Goal: Task Accomplishment & Management: Use online tool/utility

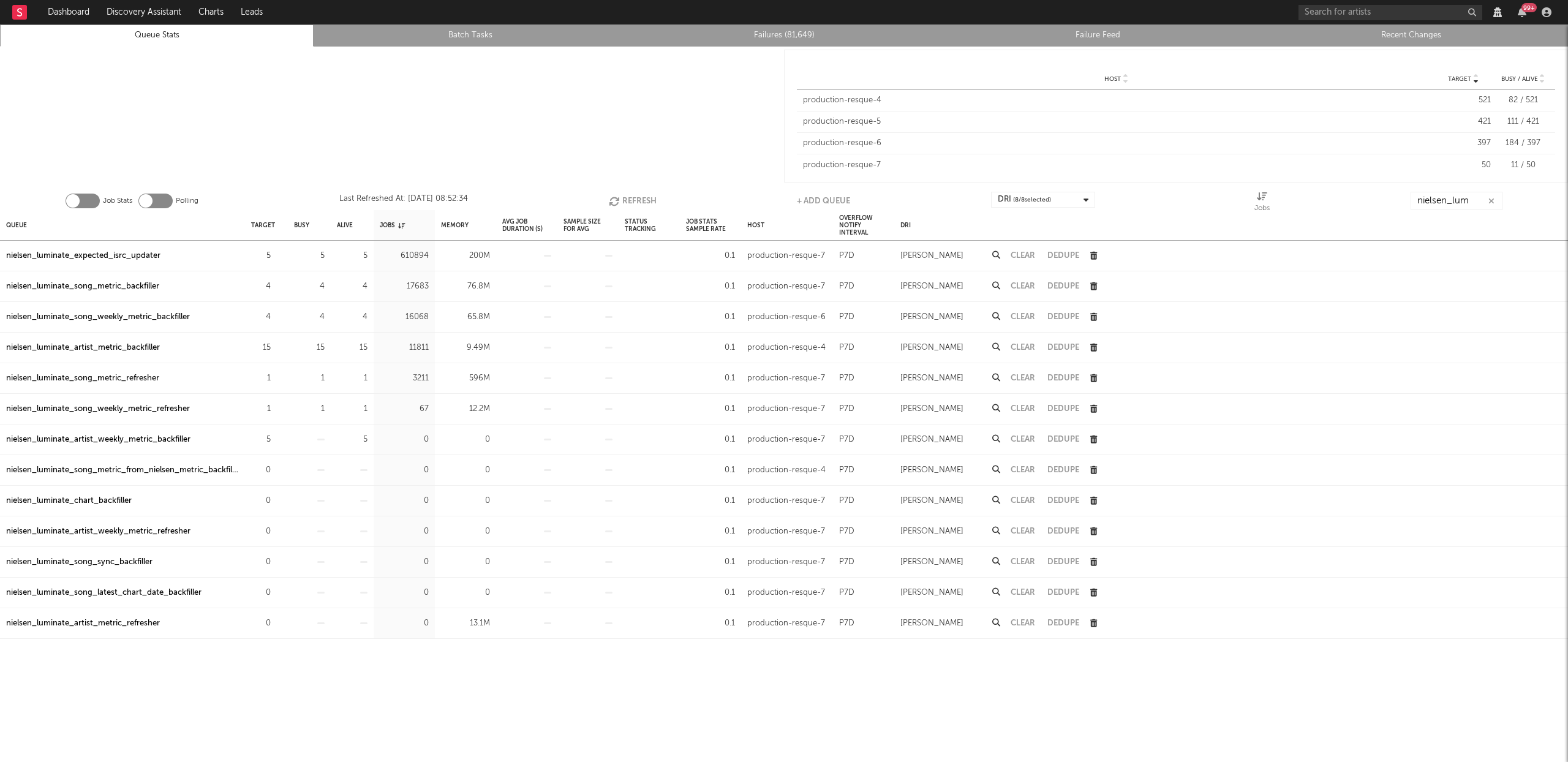
click at [631, 196] on button "Refresh" at bounding box center [632, 201] width 48 height 18
click at [144, 261] on div "nielsen_luminate_expected_isrc_updater" at bounding box center [83, 255] width 155 height 15
click at [619, 198] on icon "button" at bounding box center [616, 202] width 14 height 10
click at [617, 196] on icon "button" at bounding box center [616, 202] width 14 height 10
click at [101, 346] on div "nielsen_luminate_artist_metric_backfiller" at bounding box center [83, 348] width 154 height 15
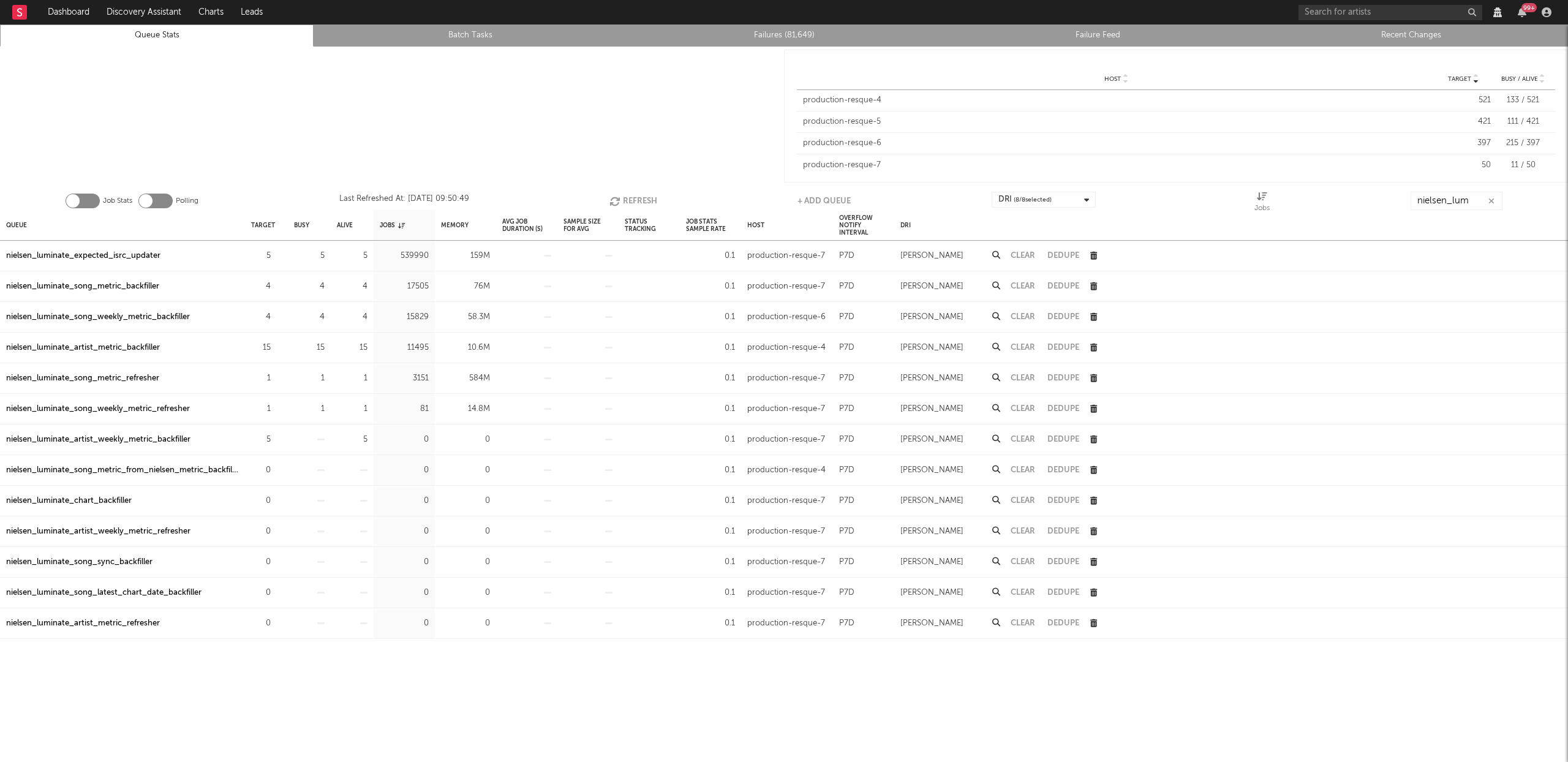
click at [111, 375] on div "nielsen_luminate_song_metric_refresher" at bounding box center [83, 378] width 153 height 15
click at [125, 403] on div "nielsen_luminate_song_weekly_metric_refresher" at bounding box center [98, 409] width 184 height 15
click at [635, 202] on button "Refresh" at bounding box center [633, 201] width 48 height 18
click at [994, 407] on icon at bounding box center [996, 408] width 8 height 8
click at [629, 198] on button "Refresh" at bounding box center [632, 201] width 48 height 18
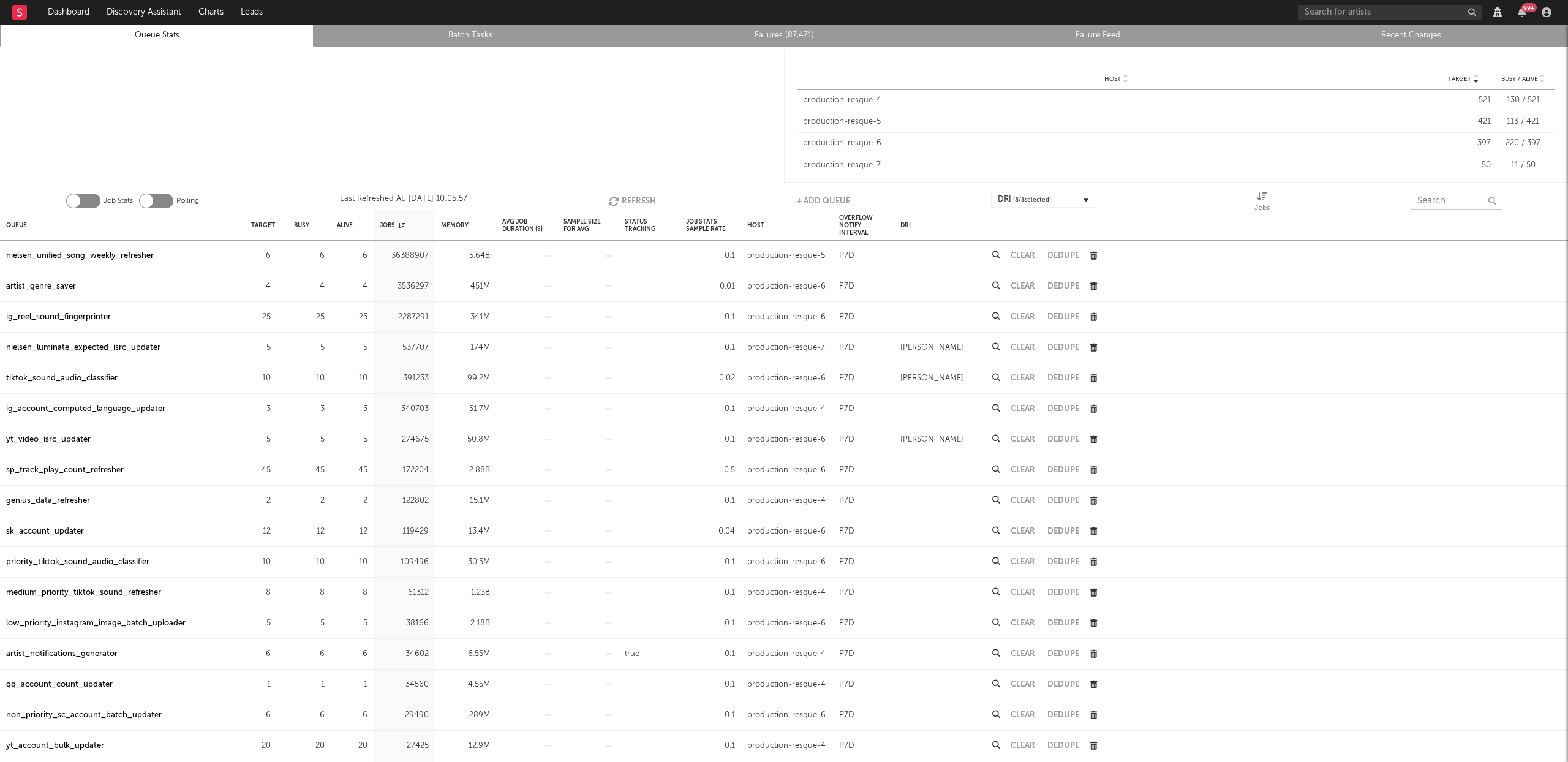
click at [1175, 201] on input "text" at bounding box center [1457, 201] width 92 height 18
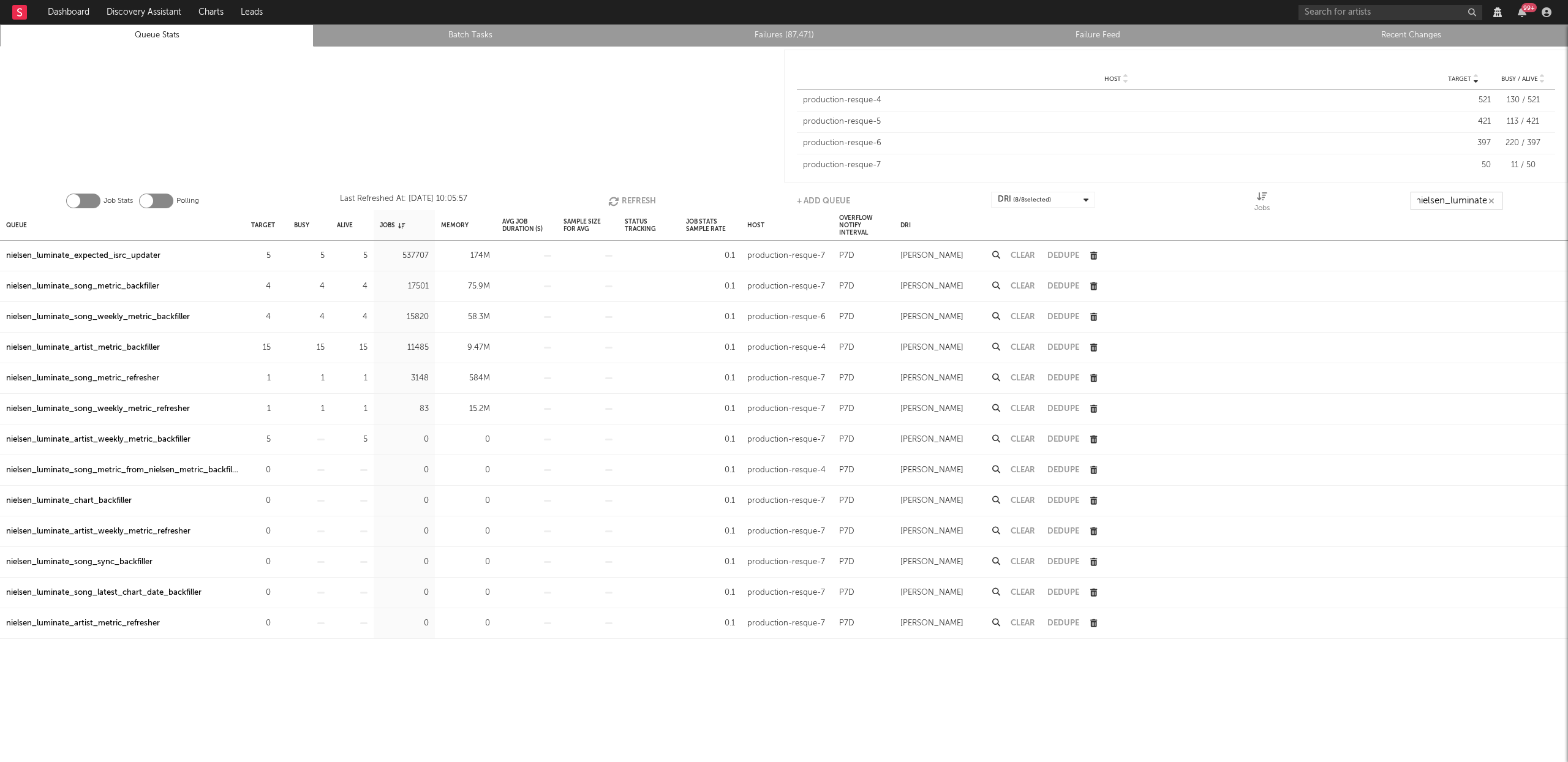
scroll to position [0, 7]
click at [610, 196] on icon "button" at bounding box center [615, 202] width 14 height 10
type input "nielsen_luminate_"
click at [98, 376] on div "nielsen_luminate_song_metric_refresher" at bounding box center [83, 378] width 153 height 15
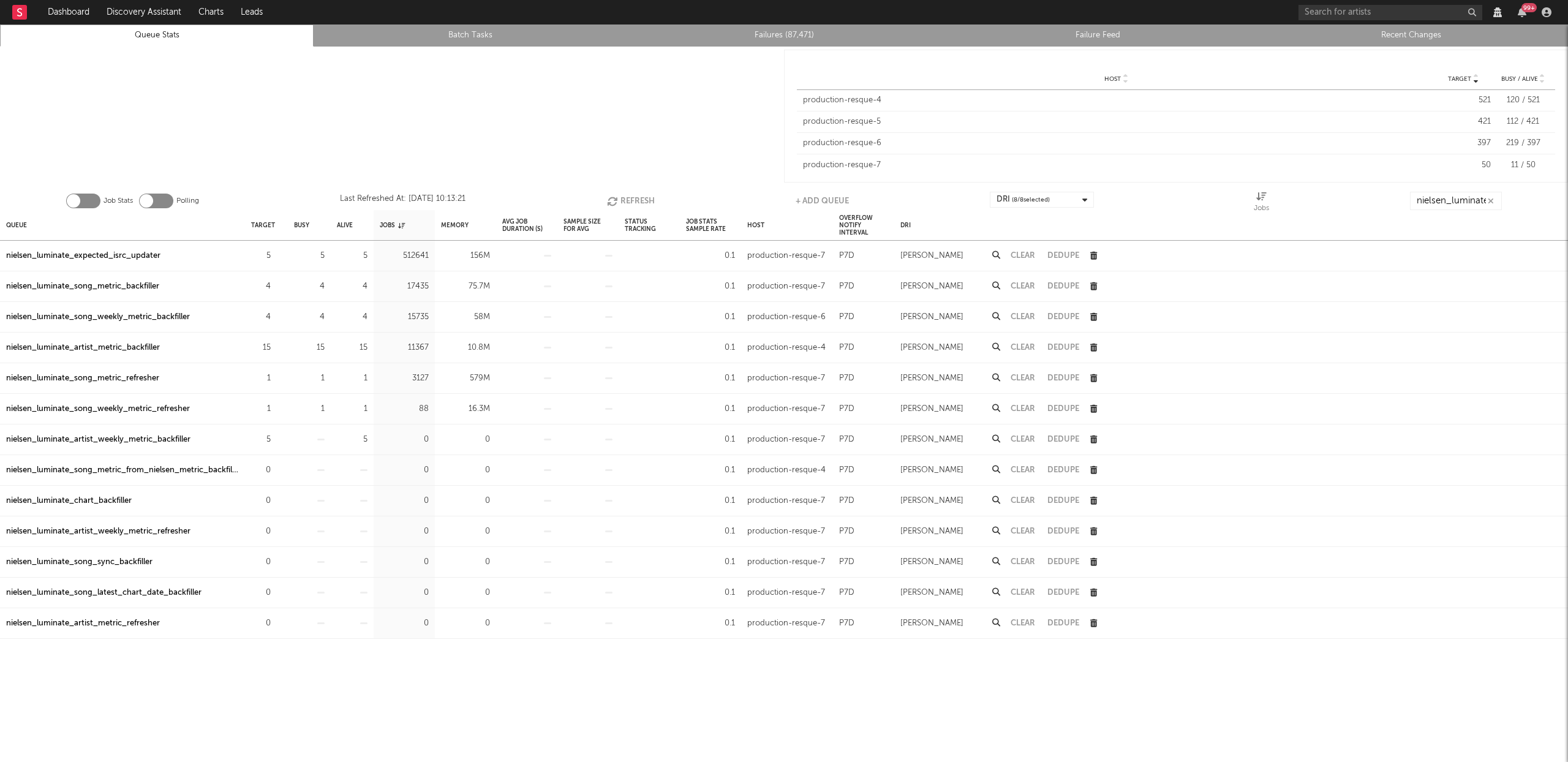
click at [632, 198] on button "Refresh" at bounding box center [631, 201] width 48 height 18
click at [117, 342] on div "nielsen_luminate_artist_metric_backfiller" at bounding box center [83, 348] width 154 height 15
click at [633, 198] on button "Refresh" at bounding box center [632, 201] width 48 height 18
click at [110, 376] on div "nielsen_luminate_song_metric_refresher" at bounding box center [83, 378] width 153 height 15
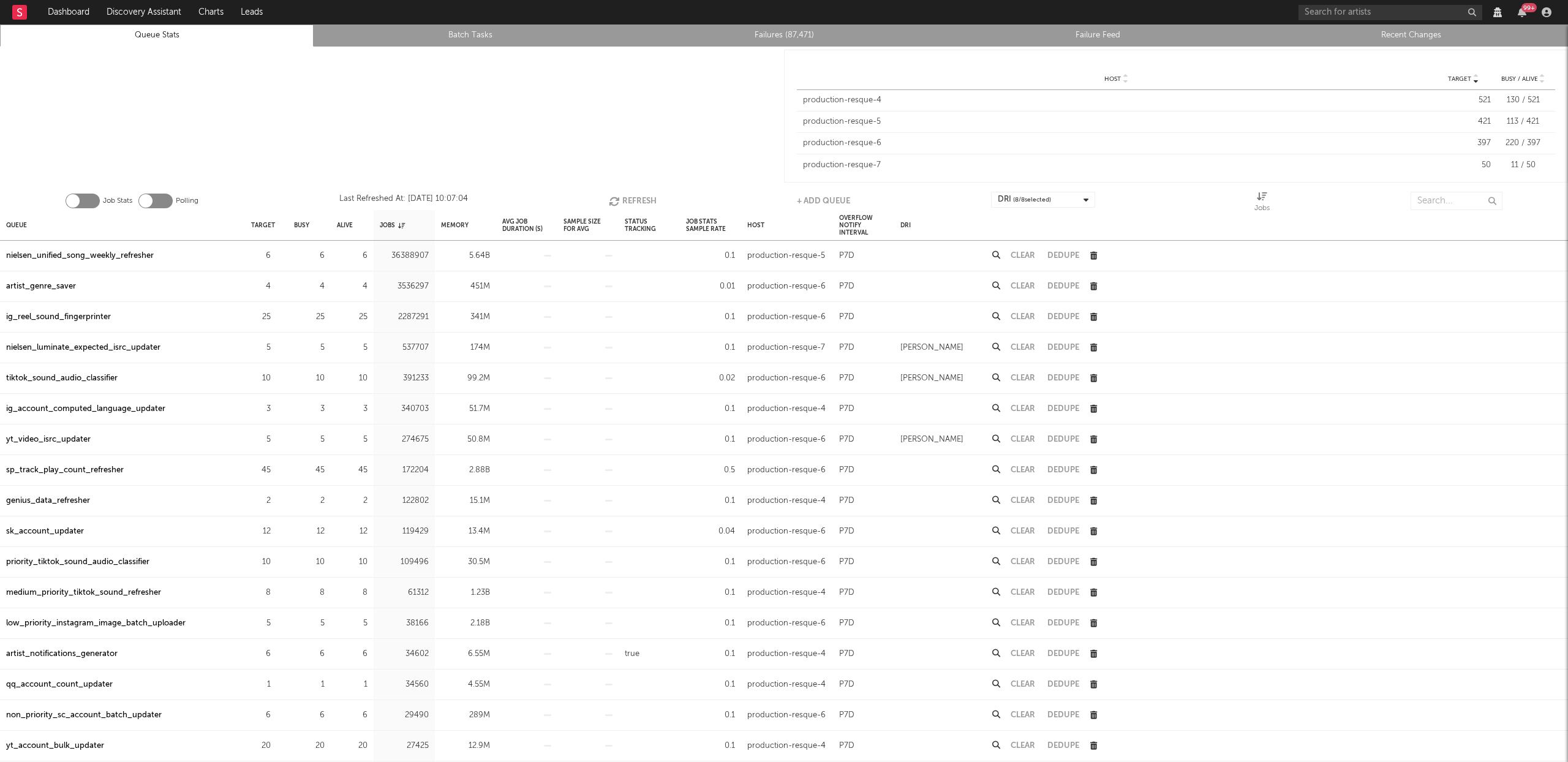
click at [1447, 189] on div "Job Stats Polling Last Refreshed At: Sep 19 10:07:04 Refresh + Add Queue DRI ( …" at bounding box center [784, 198] width 1568 height 24
click at [1443, 195] on input "text" at bounding box center [1457, 201] width 92 height 18
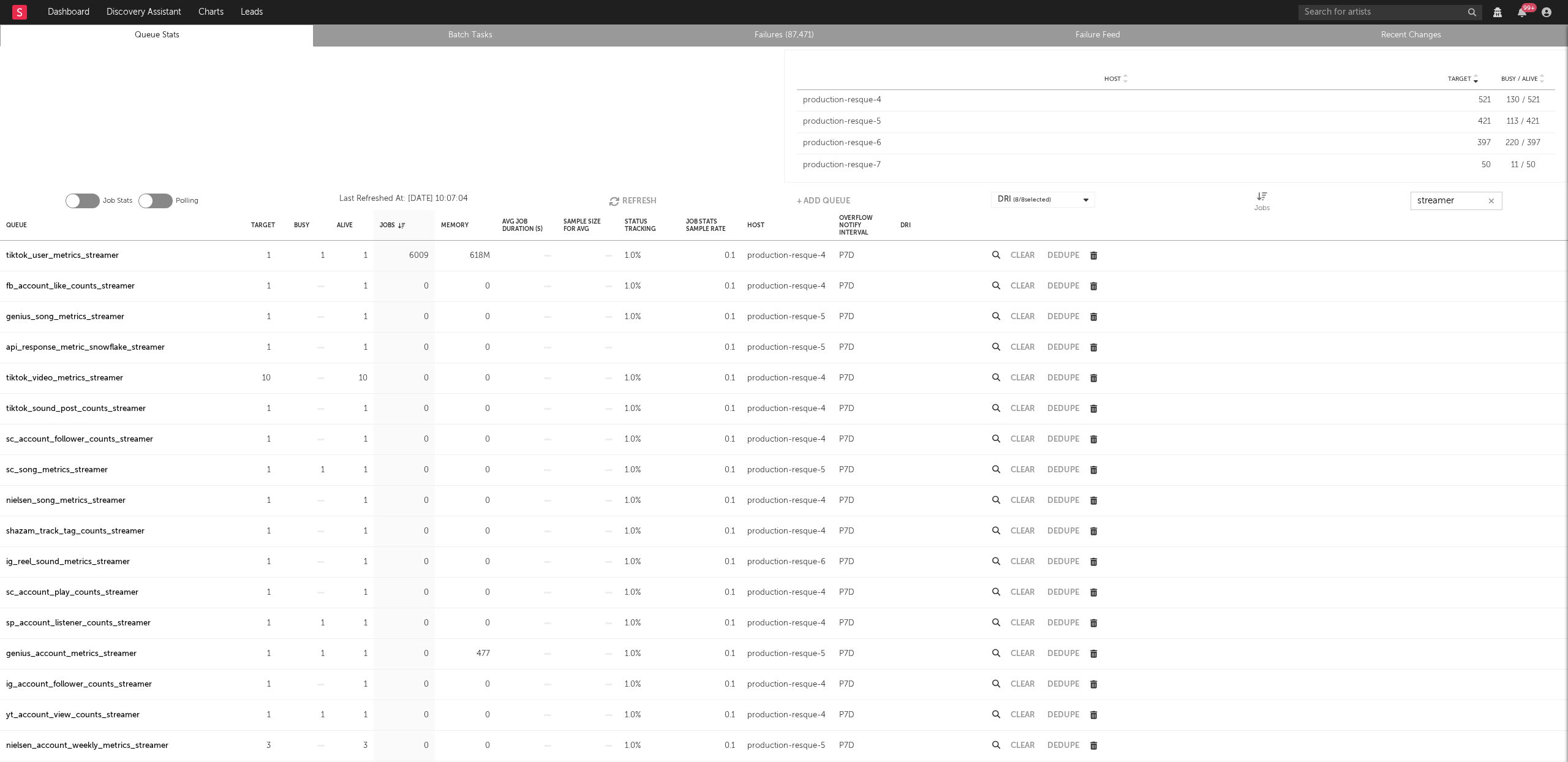
click at [619, 202] on icon "button" at bounding box center [616, 202] width 14 height 10
type input "streamer"
drag, startPoint x: 64, startPoint y: 255, endPoint x: 498, endPoint y: 215, distance: 435.8
click at [64, 255] on div "tiktok_user_metrics_streamer" at bounding box center [63, 255] width 113 height 15
click at [639, 201] on button "Refresh" at bounding box center [632, 201] width 48 height 18
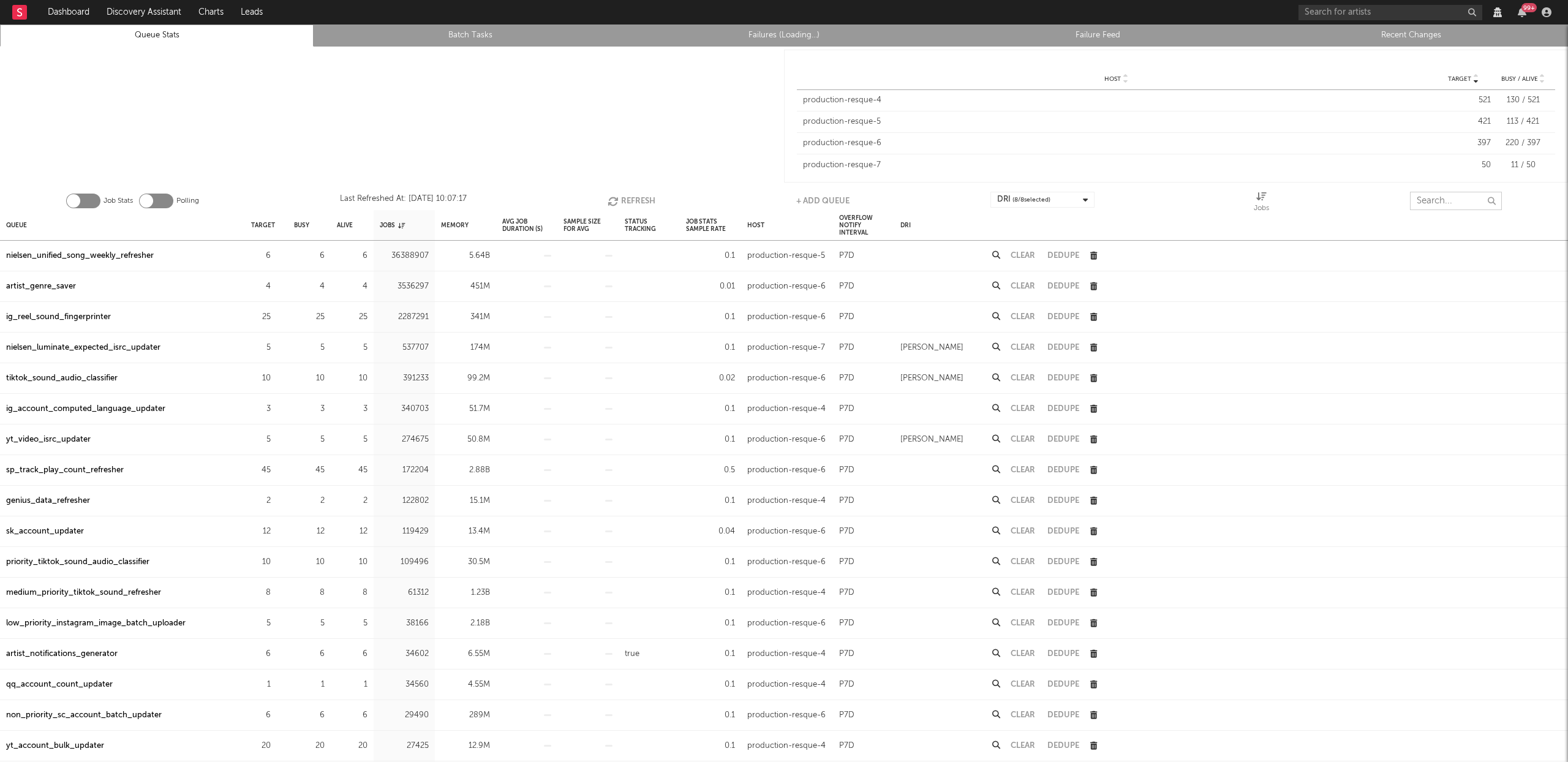
click at [1438, 205] on input "text" at bounding box center [1456, 201] width 92 height 18
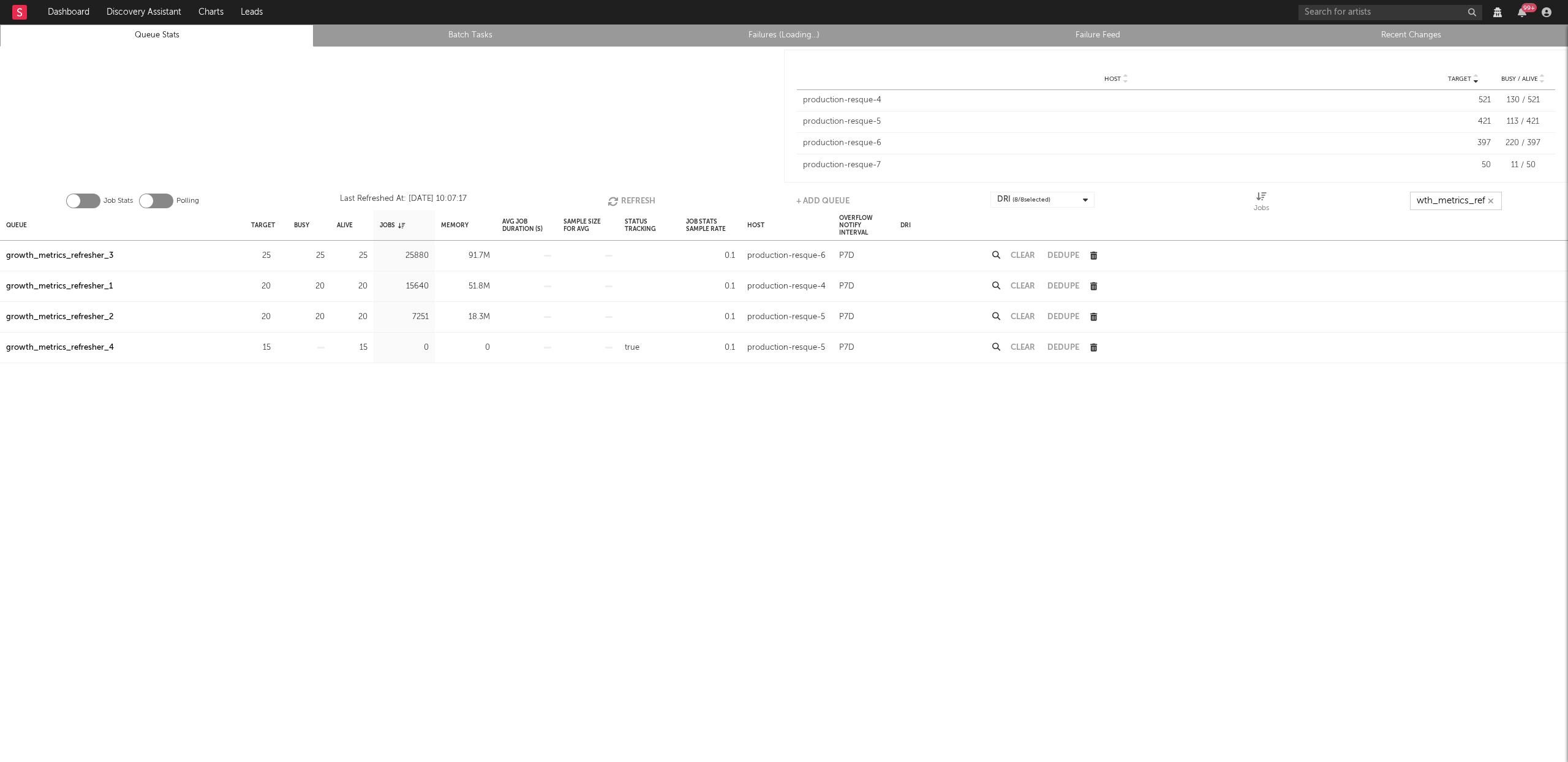
scroll to position [0, 22]
type input "growth_metrics_refre"
click at [18, 221] on div "Queue" at bounding box center [17, 225] width 21 height 26
click at [18, 221] on div "Queue" at bounding box center [21, 225] width 30 height 26
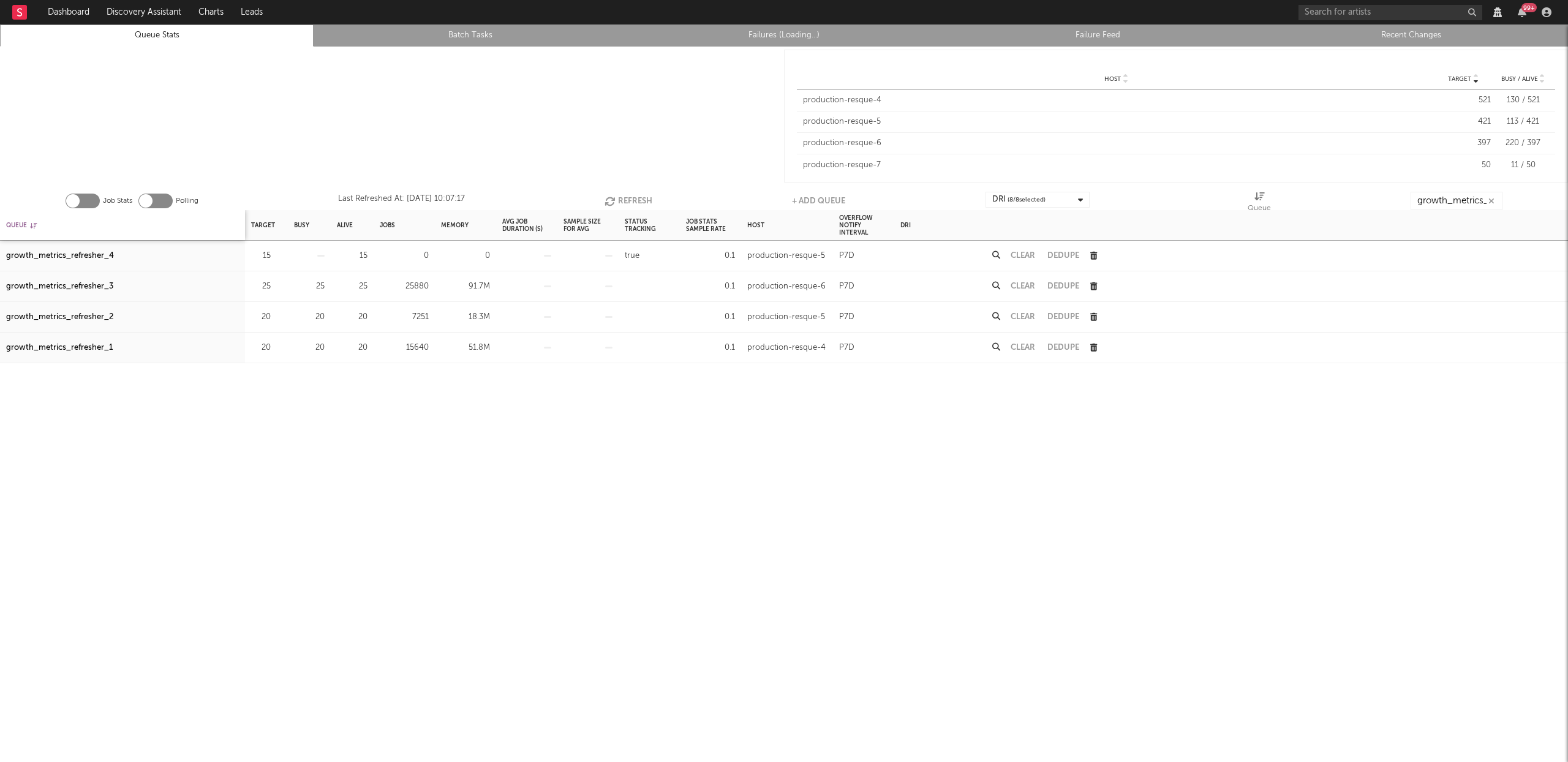
click at [18, 221] on div "Queue" at bounding box center [21, 225] width 30 height 26
click at [629, 197] on button "Refresh" at bounding box center [628, 201] width 48 height 18
click at [72, 255] on div "growth_metrics_refresher_1" at bounding box center [59, 255] width 107 height 15
click at [74, 286] on div "growth_metrics_refresher_2" at bounding box center [59, 287] width 107 height 15
click at [81, 319] on div "growth_metrics_refresher_3" at bounding box center [59, 317] width 107 height 15
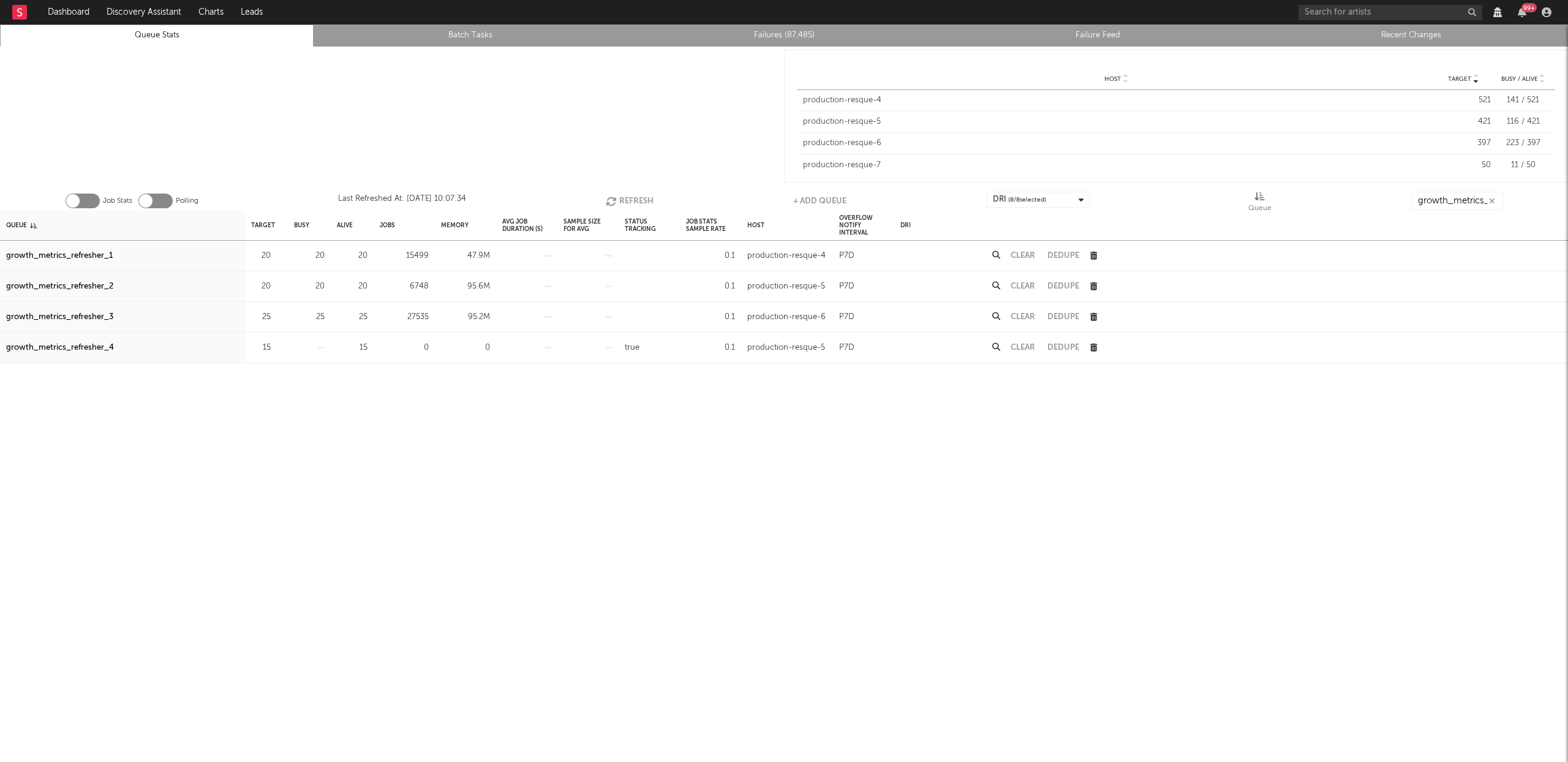
click at [629, 197] on button "Refresh" at bounding box center [629, 201] width 48 height 18
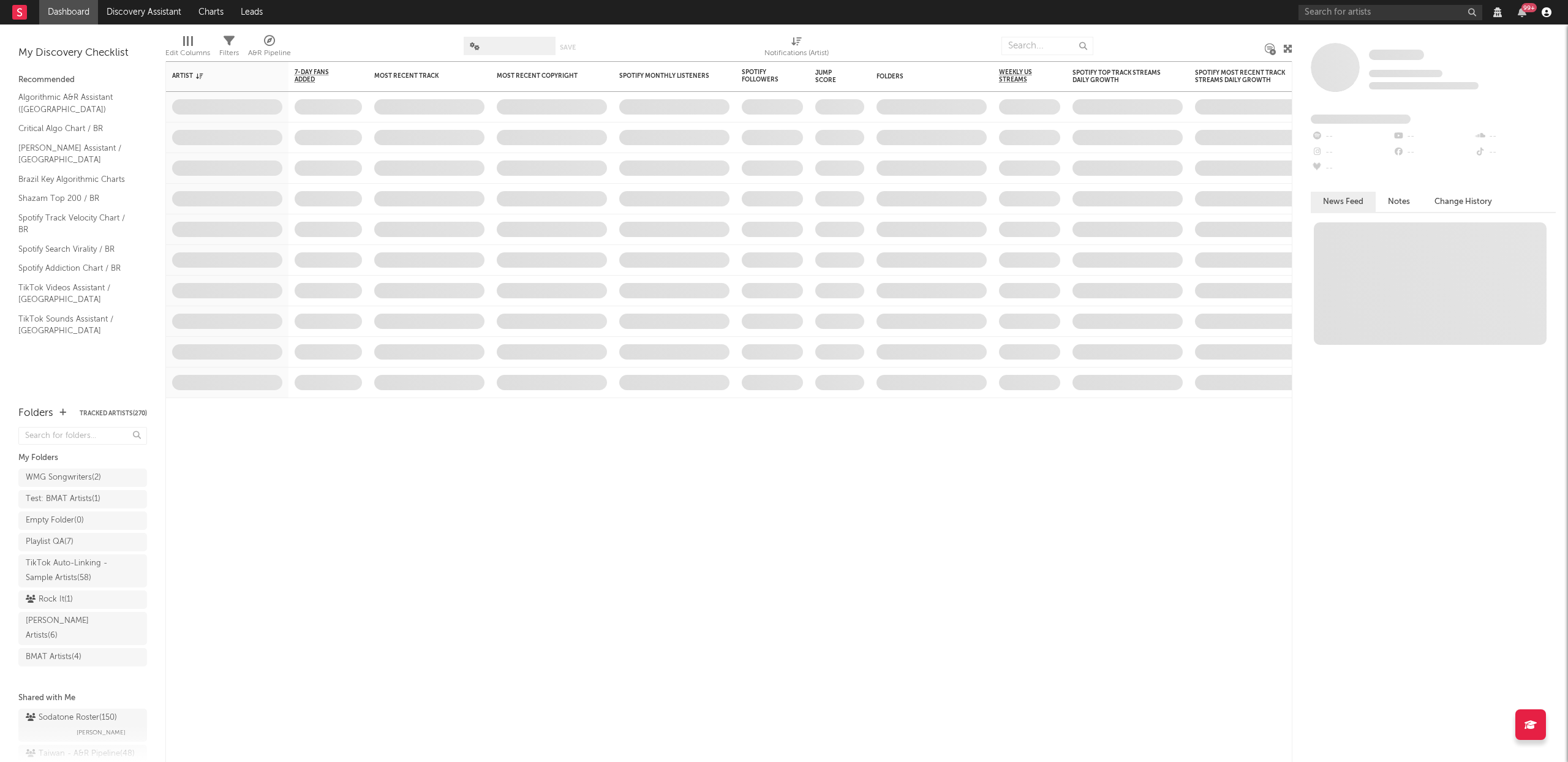
click at [1545, 11] on icon "button" at bounding box center [1546, 11] width 10 height 10
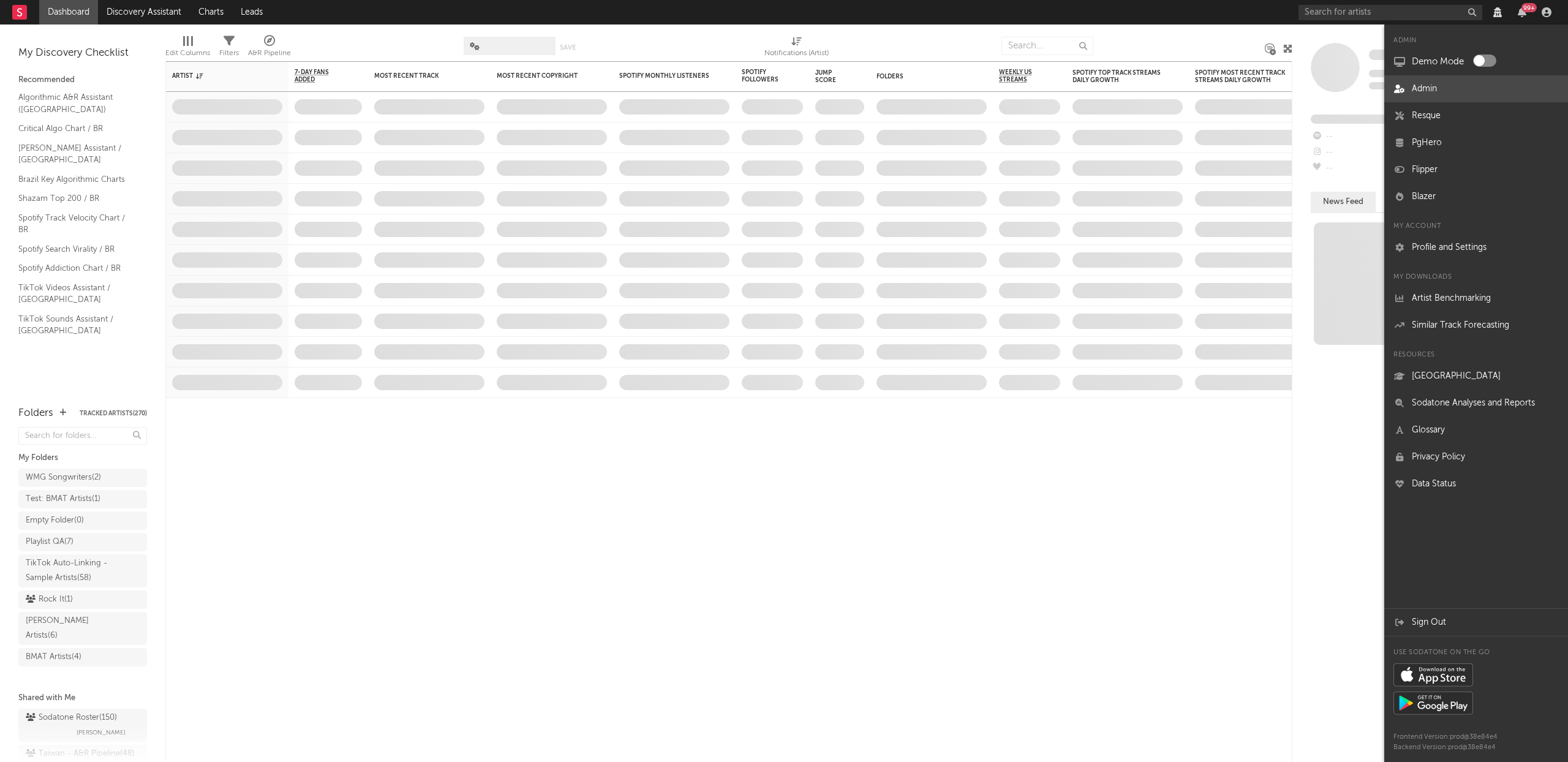
click at [1443, 94] on link "Admin" at bounding box center [1477, 89] width 184 height 27
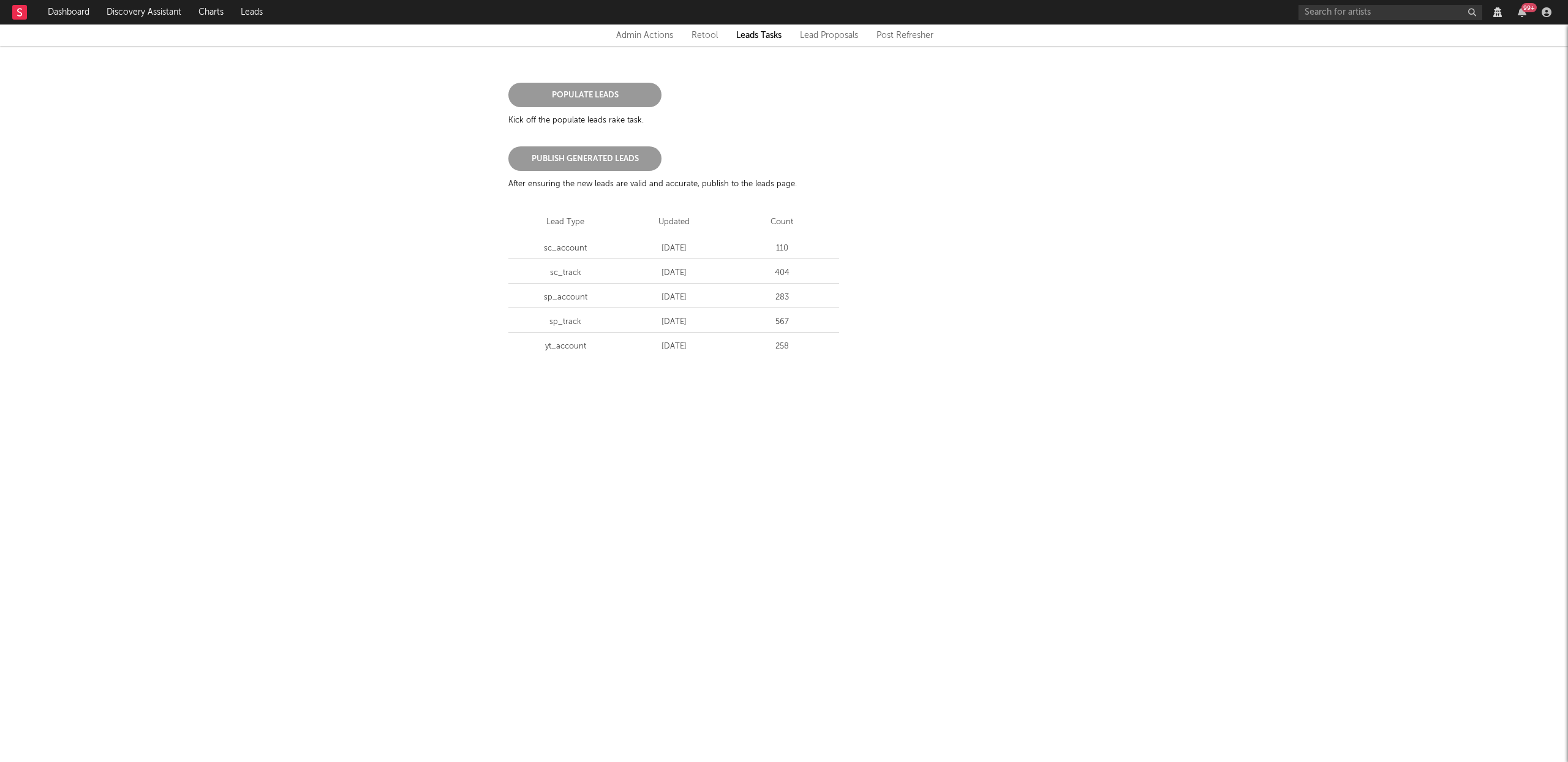
click at [656, 29] on div "Admin Actions" at bounding box center [645, 35] width 57 height 15
click at [634, 184] on link "Rotate AWS Key" at bounding box center [652, 184] width 90 height 13
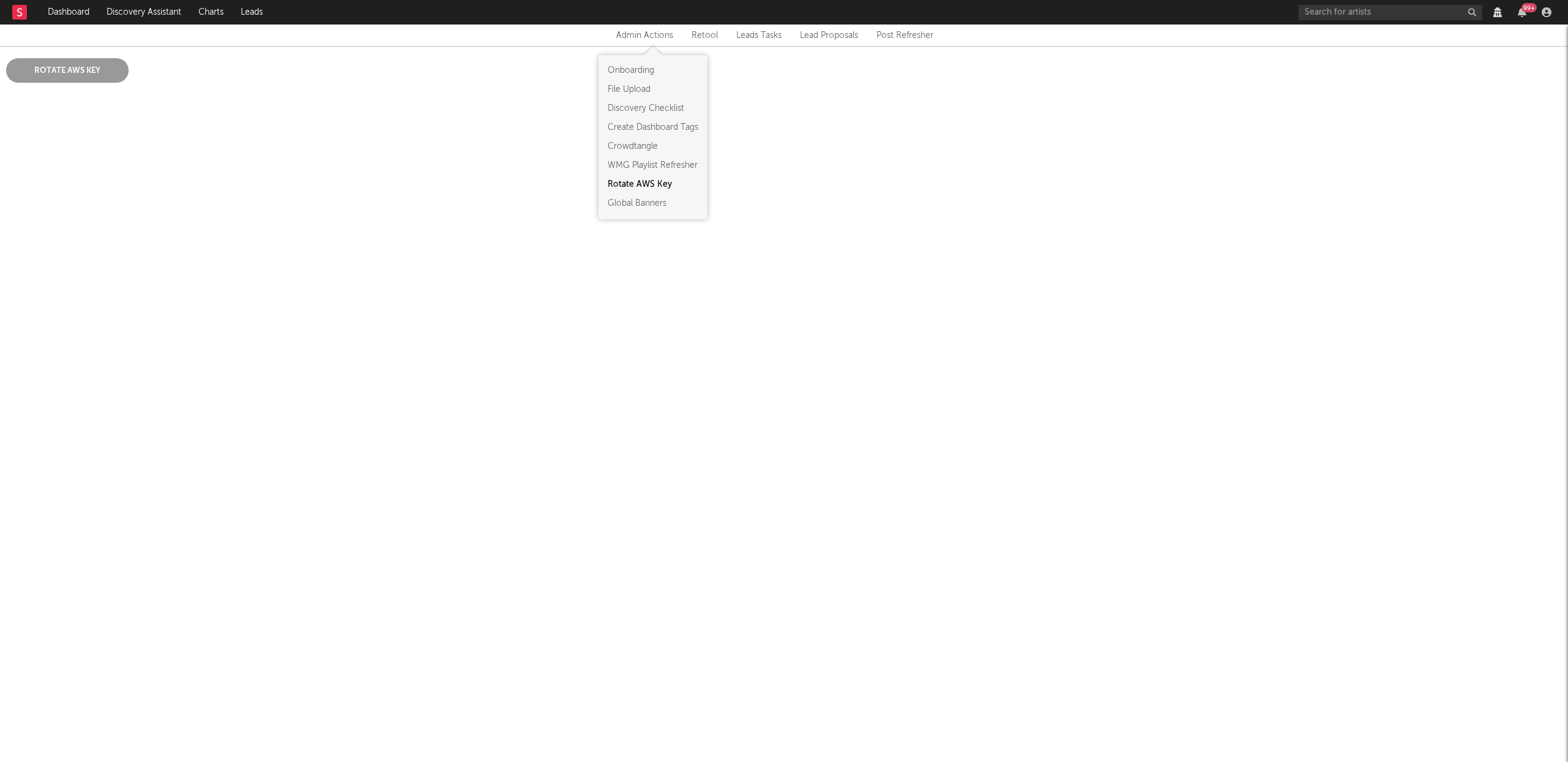
click at [219, 120] on html "Dashboard Discovery Assistant Charts Leads 99 + Notifications Settings Mark all…" at bounding box center [784, 60] width 1568 height 120
click at [84, 71] on button "Rotate AWS Key" at bounding box center [67, 70] width 122 height 24
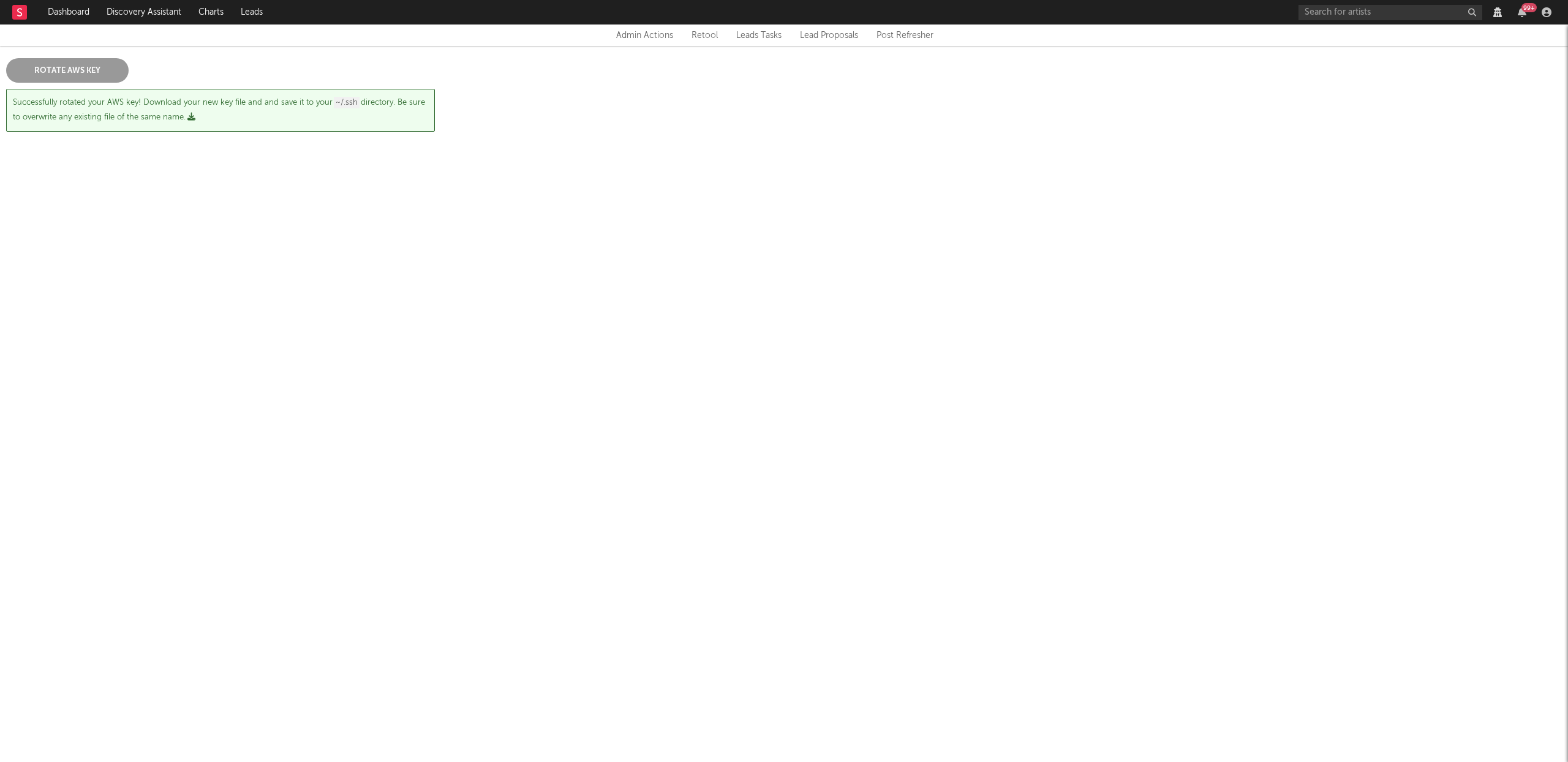
click at [193, 116] on icon "button" at bounding box center [191, 116] width 8 height 8
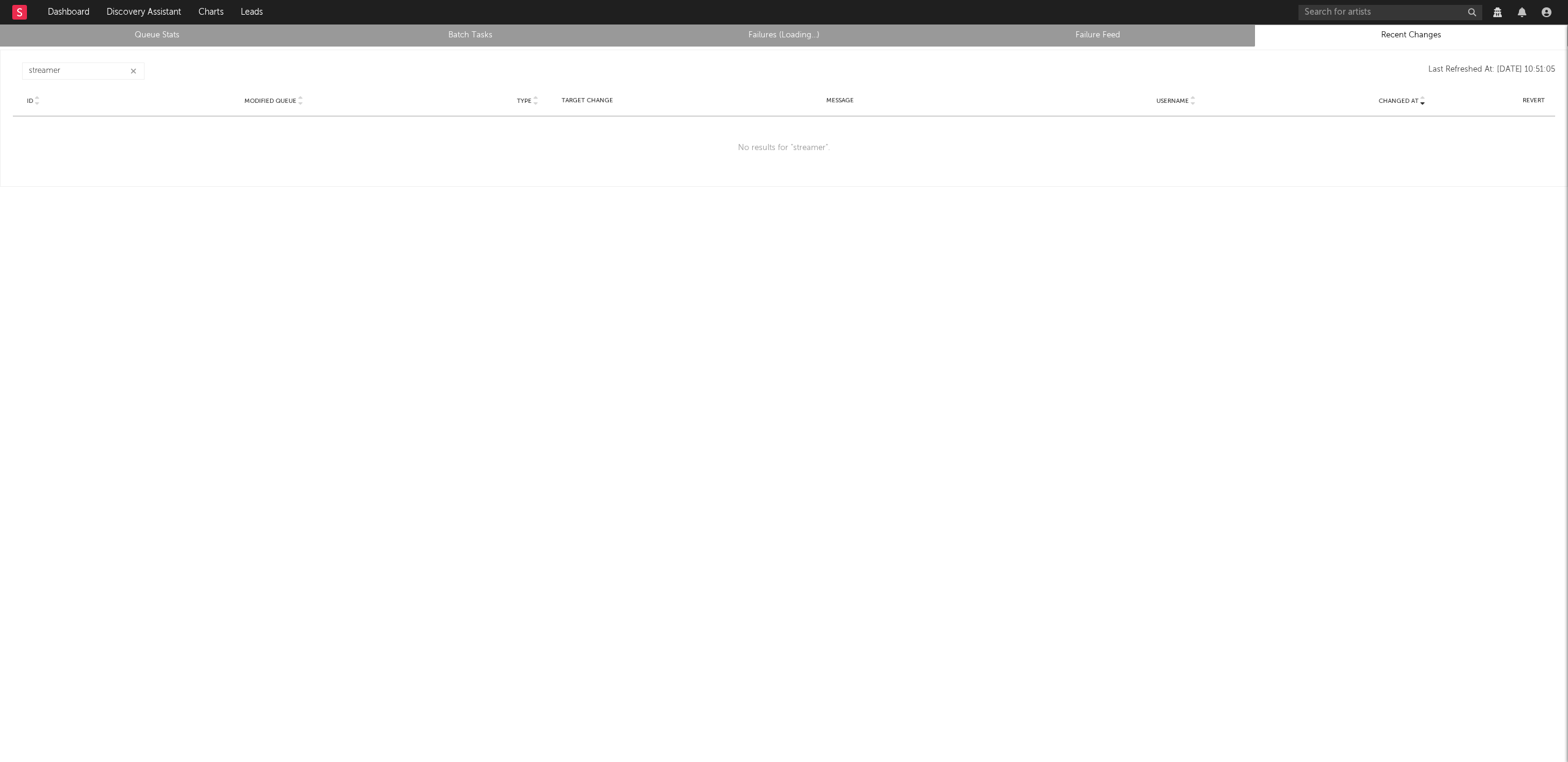
click at [133, 68] on icon "button" at bounding box center [133, 71] width 6 height 8
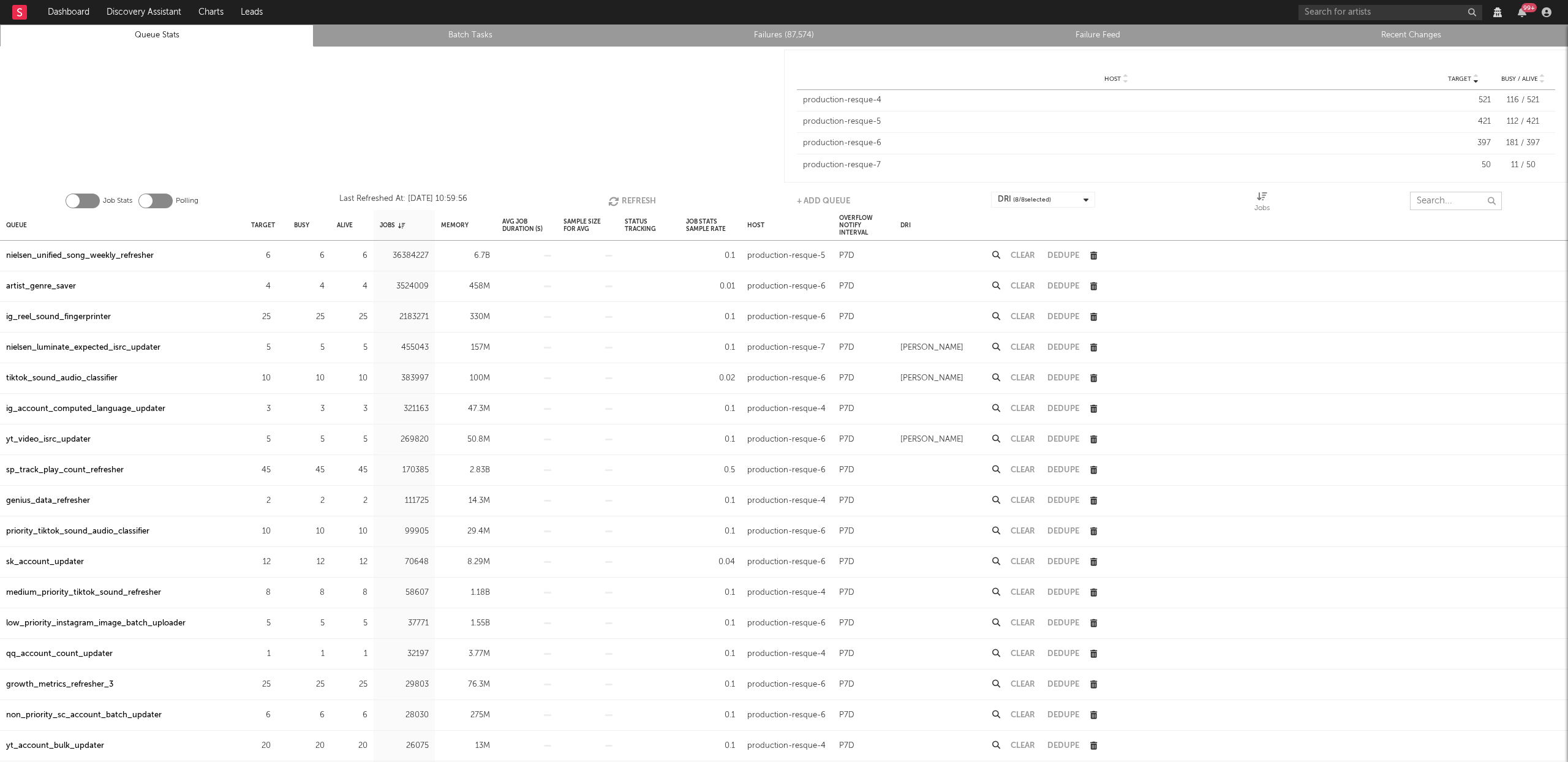
click at [1445, 209] on input "text" at bounding box center [1456, 201] width 92 height 18
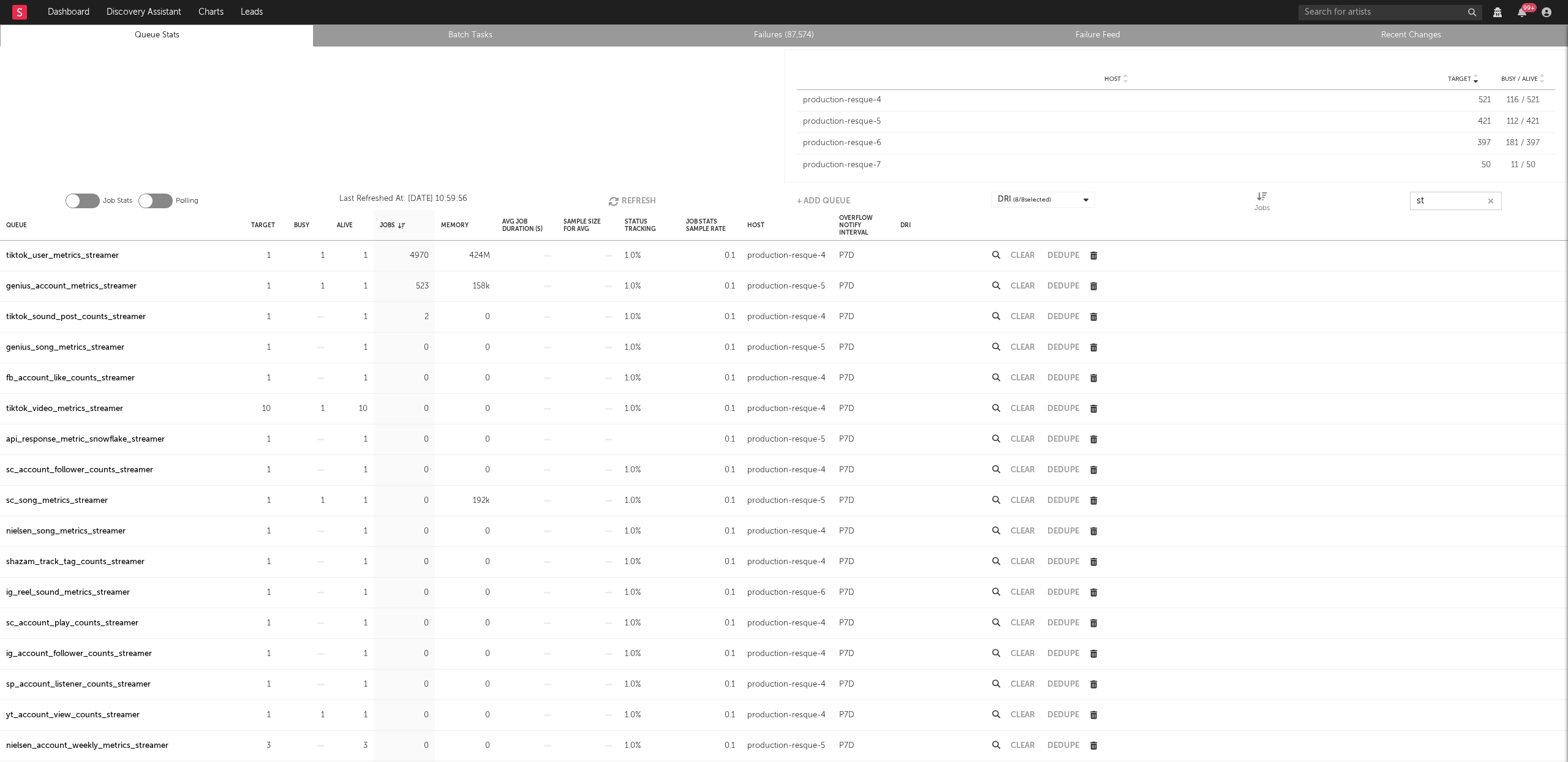
type input "s"
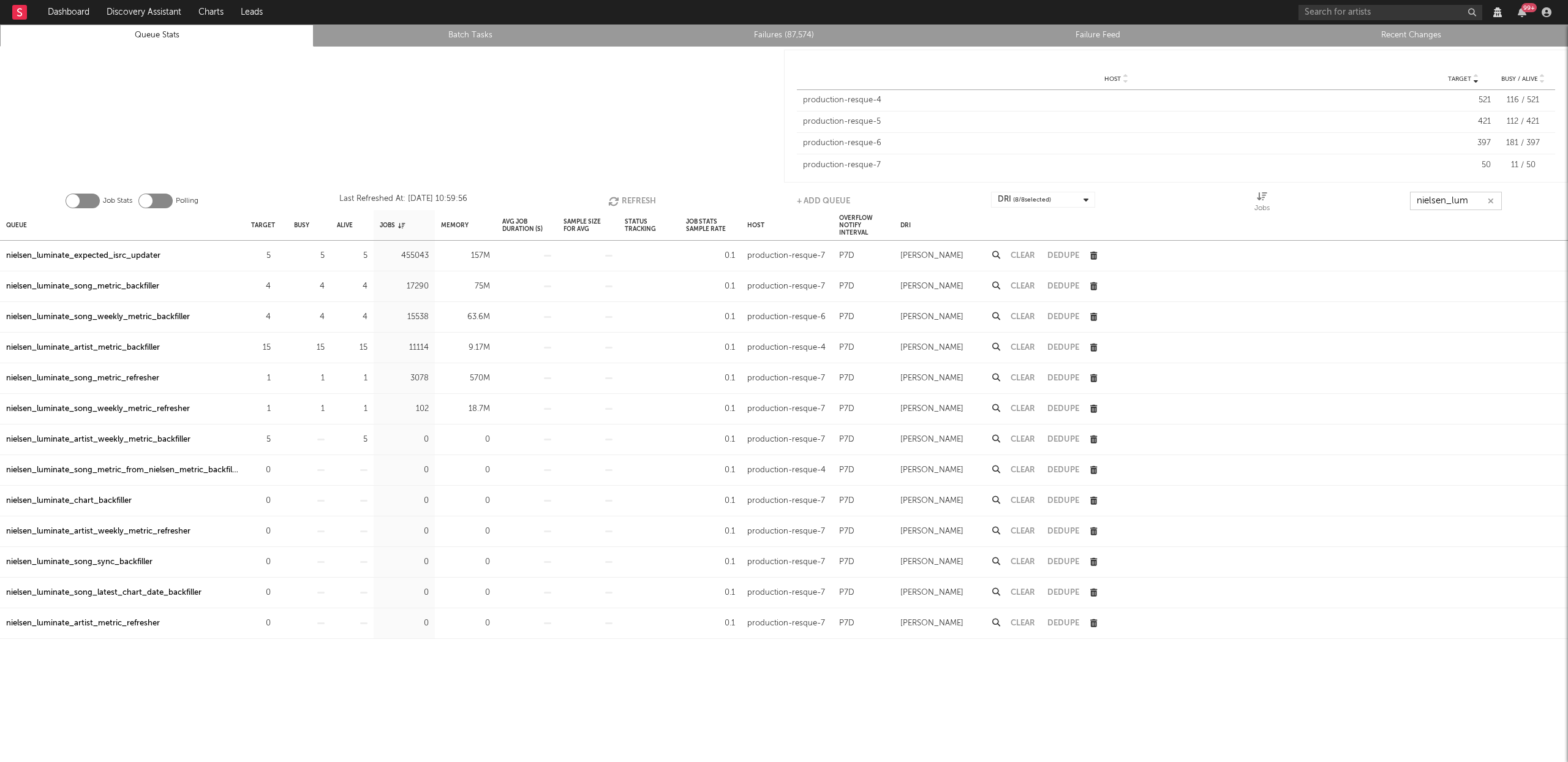
click at [629, 198] on button "Refresh" at bounding box center [632, 201] width 48 height 18
type input "nielsen_lum"
drag, startPoint x: 122, startPoint y: 253, endPoint x: 216, endPoint y: 237, distance: 95.4
click at [122, 253] on div "nielsen_luminate_expected_isrc_updater" at bounding box center [83, 255] width 155 height 15
click at [635, 201] on button "Refresh" at bounding box center [632, 201] width 48 height 18
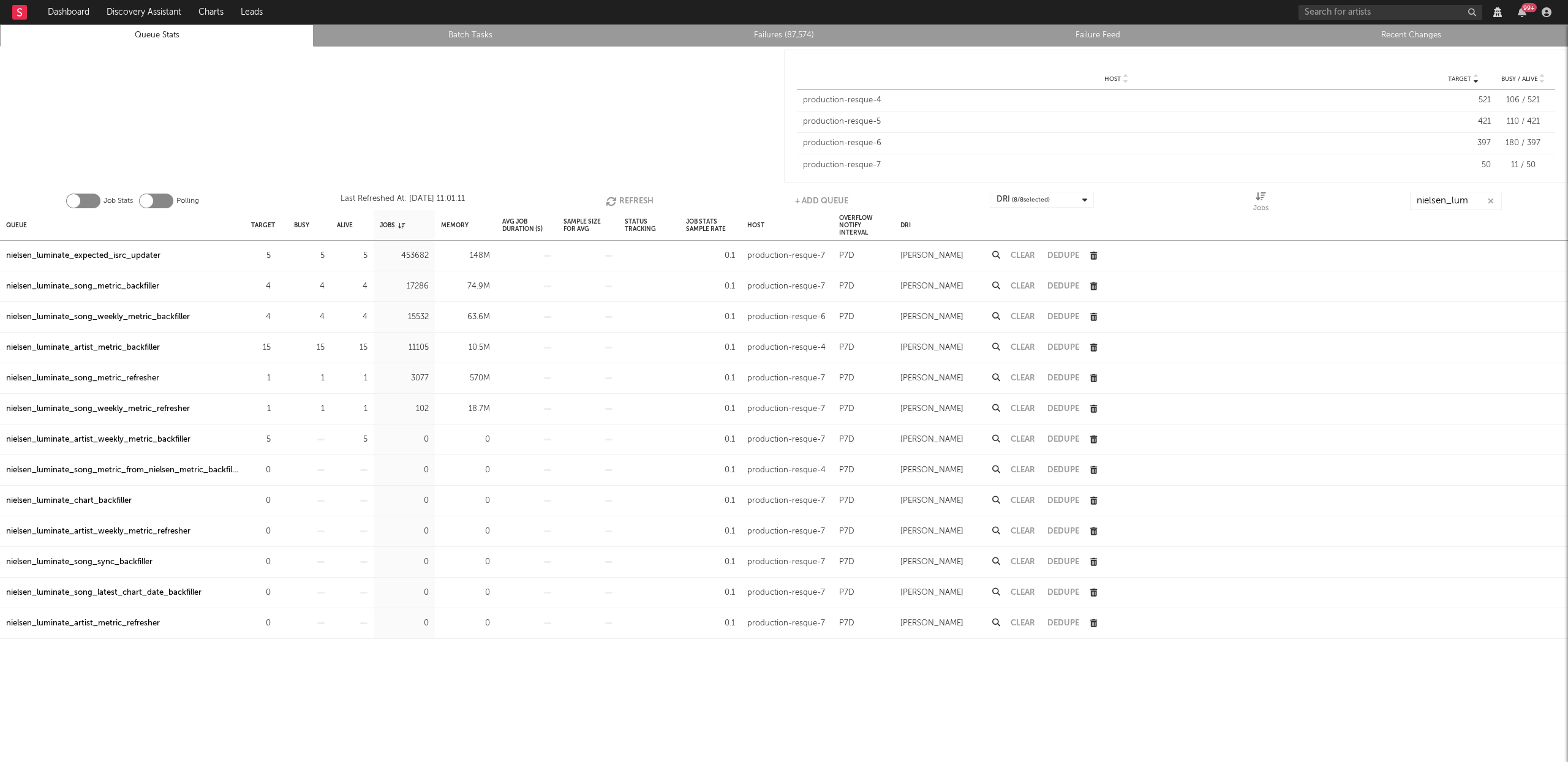
click at [626, 198] on button "Refresh" at bounding box center [629, 201] width 48 height 18
click at [626, 197] on button "Refresh" at bounding box center [632, 201] width 48 height 18
click at [625, 204] on button "Refresh" at bounding box center [631, 201] width 48 height 18
click at [117, 287] on div "nielsen_luminate_song_metric_backfiller" at bounding box center [83, 287] width 153 height 15
click at [105, 319] on div "nielsen_luminate_song_weekly_metric_backfiller" at bounding box center [98, 317] width 184 height 15
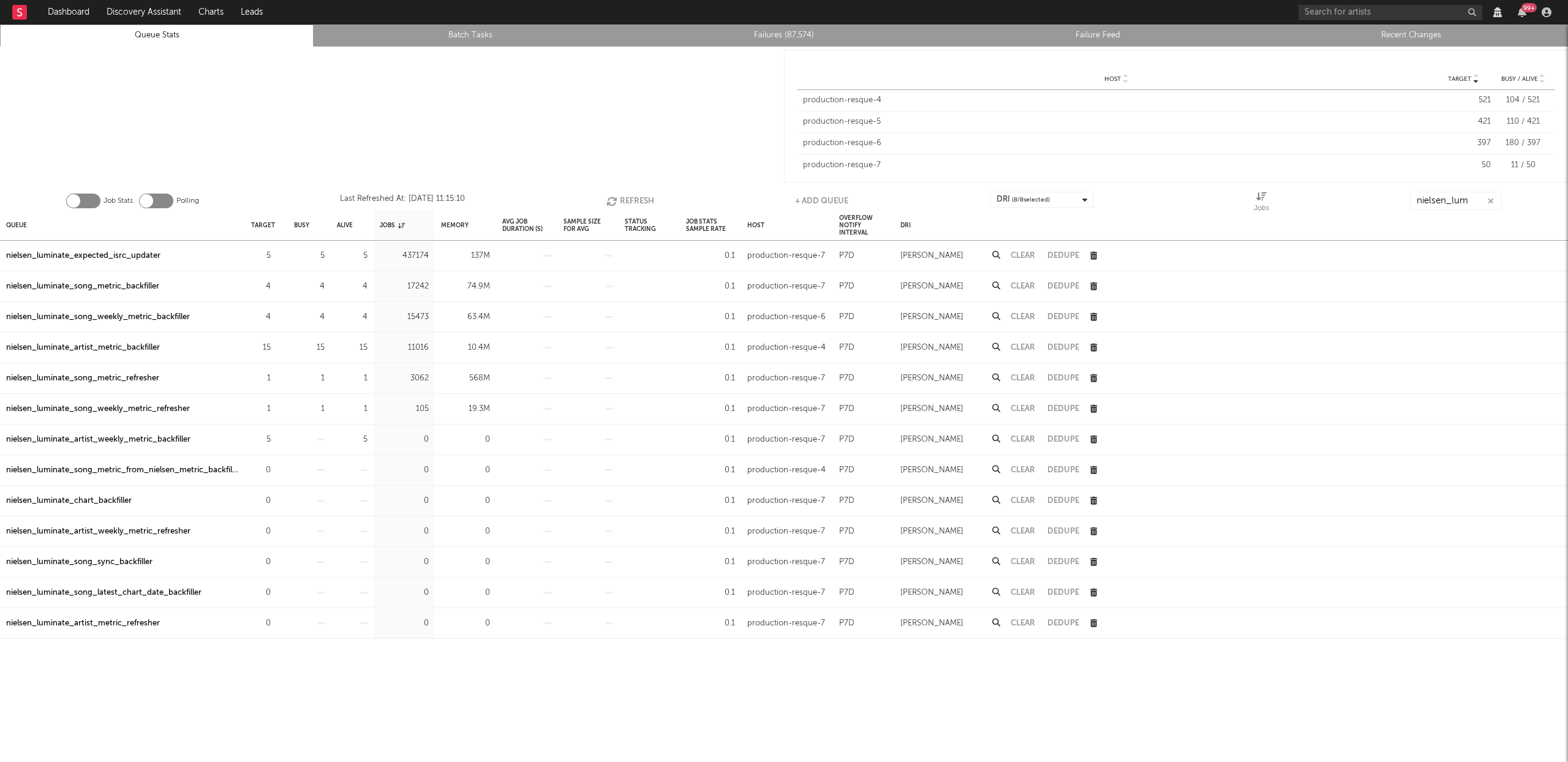
click at [116, 344] on div "nielsen_luminate_artist_metric_backfiller" at bounding box center [83, 348] width 154 height 15
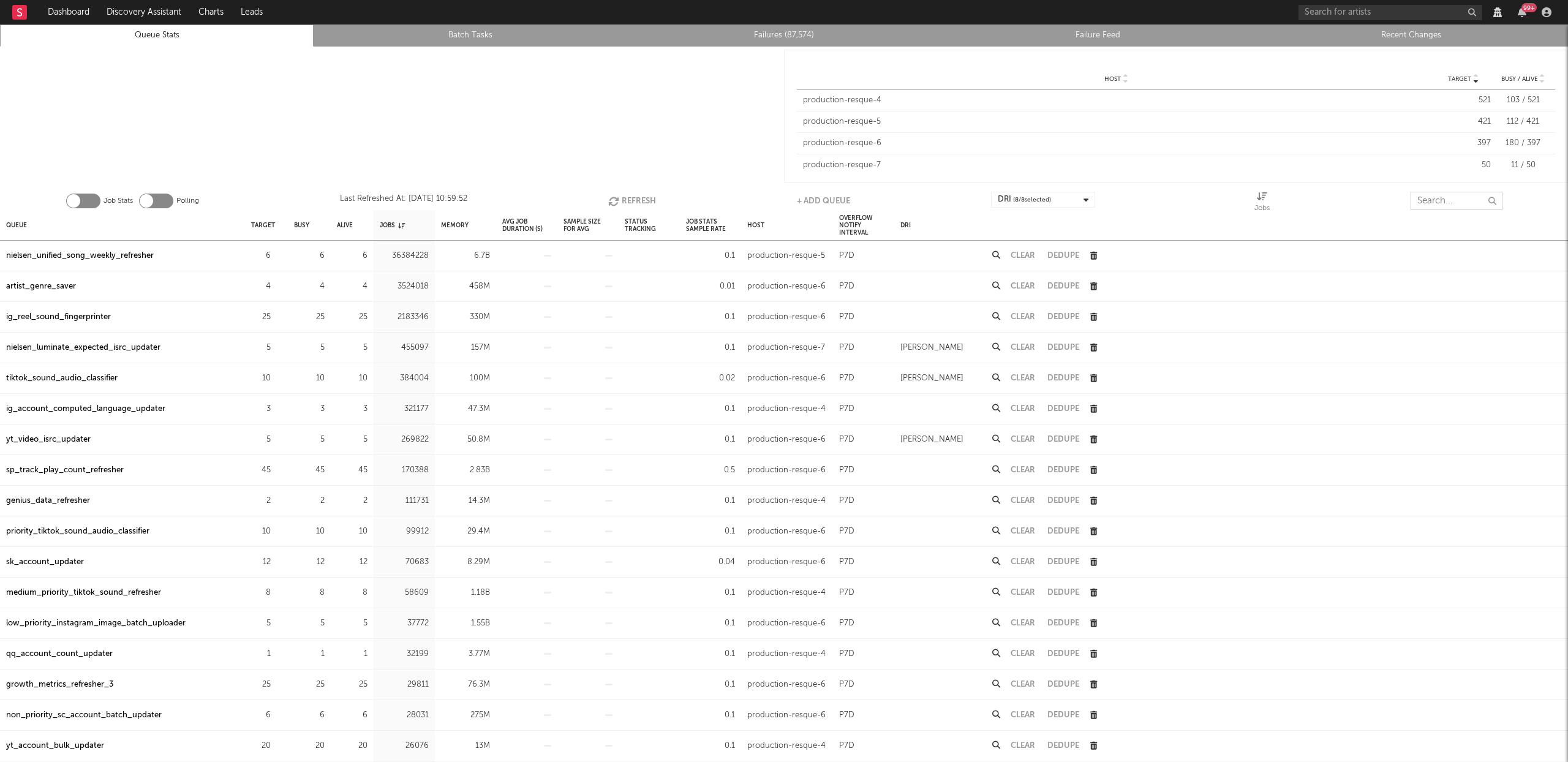
click at [1444, 195] on input "text" at bounding box center [1457, 201] width 92 height 18
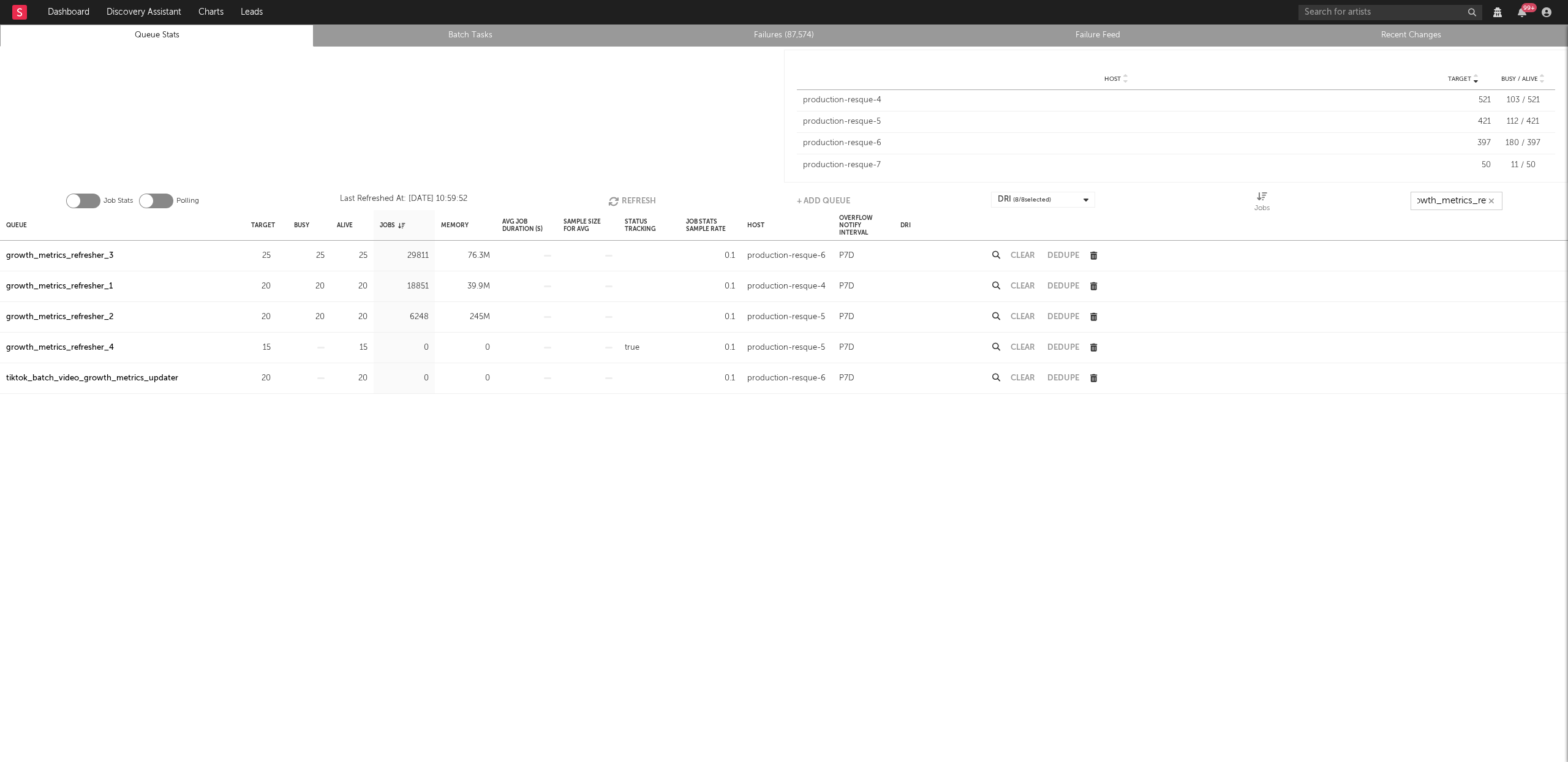
scroll to position [0, 14]
type input "growth_metrics_ref"
click at [14, 221] on div "Queue" at bounding box center [17, 225] width 21 height 26
click at [631, 202] on button "Refresh" at bounding box center [629, 201] width 48 height 18
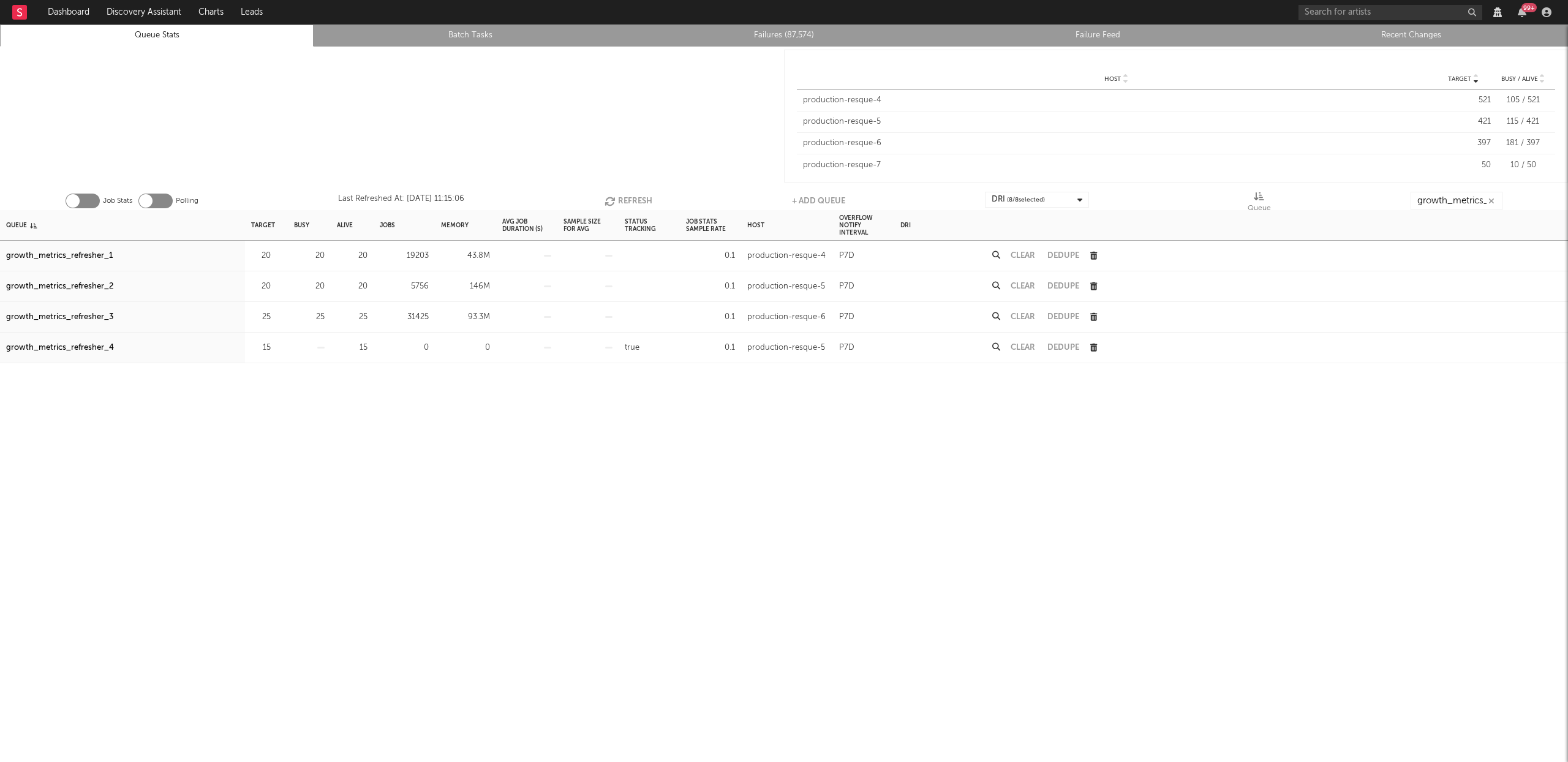
click at [641, 202] on button "Refresh" at bounding box center [628, 201] width 48 height 18
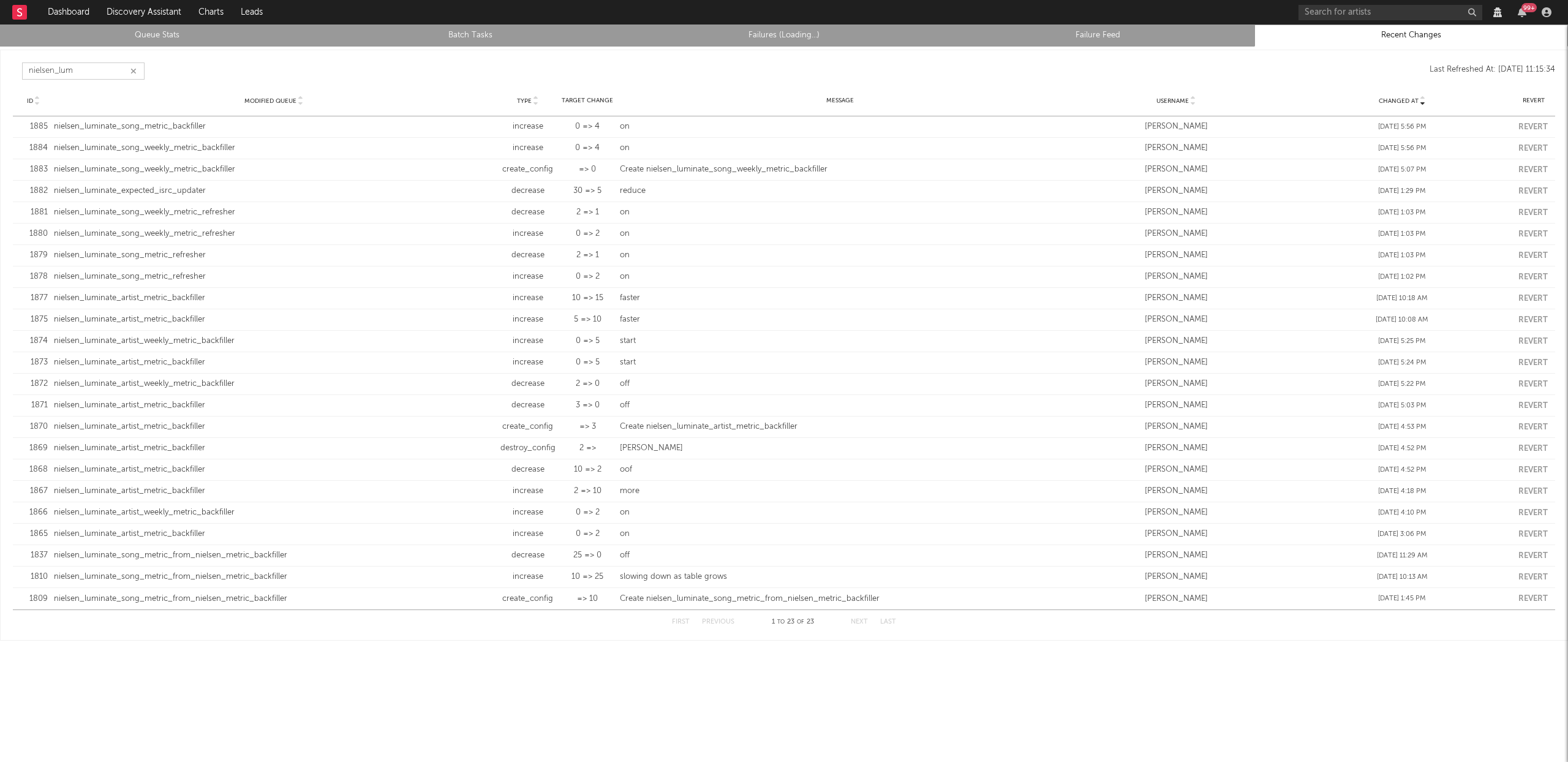
click at [122, 72] on input "nielsen_lum" at bounding box center [83, 71] width 122 height 17
click at [133, 73] on icon "button" at bounding box center [133, 71] width 6 height 8
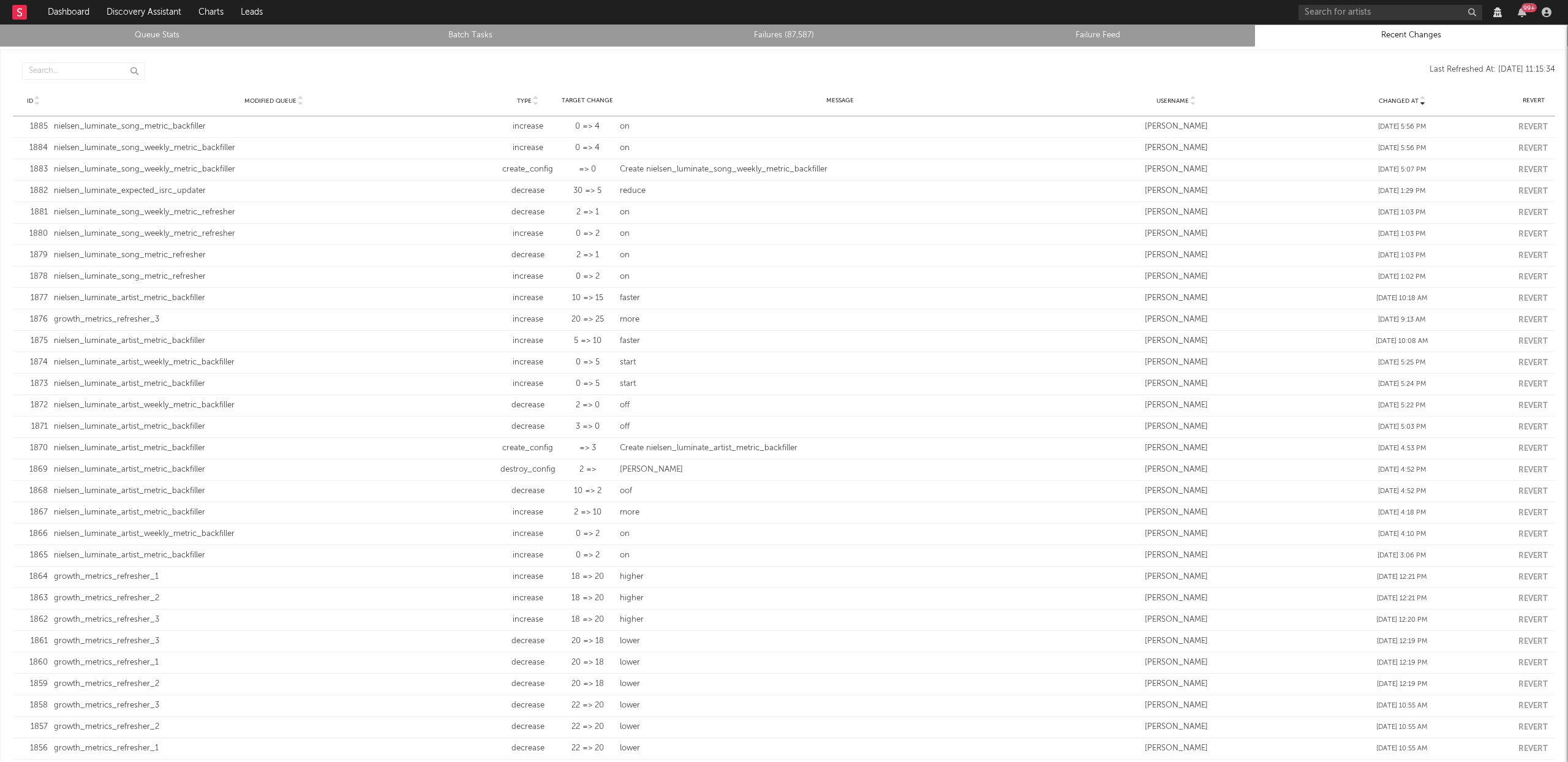
click at [599, 296] on div "10 => 15" at bounding box center [588, 298] width 52 height 12
drag, startPoint x: 645, startPoint y: 300, endPoint x: 169, endPoint y: 288, distance: 476.2
click at [155, 292] on div "ID 1877 Modified Queue nielsen_luminate_artist_metric_backfiller Type increase …" at bounding box center [784, 298] width 1543 height 21
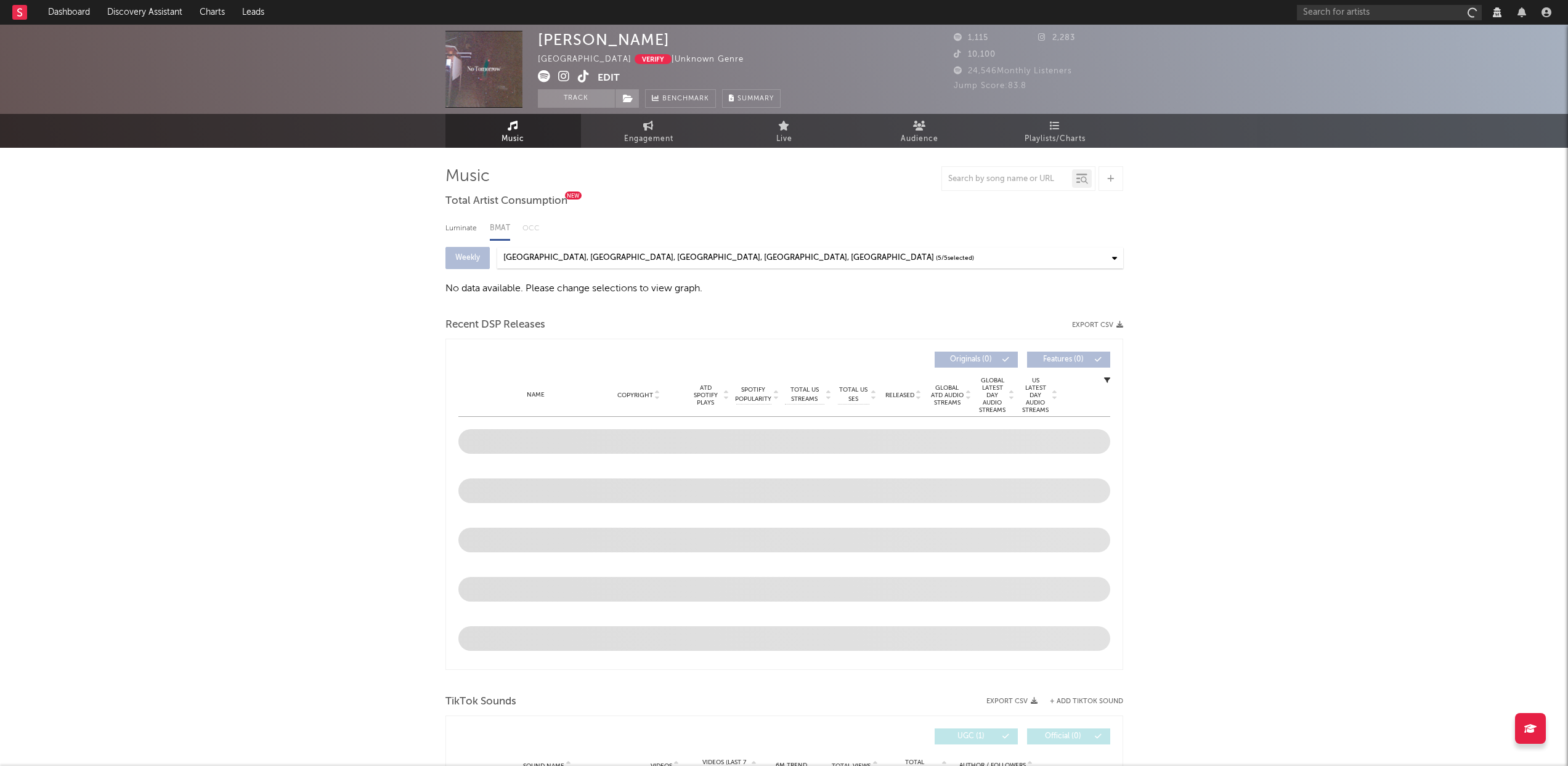
select select "View all"
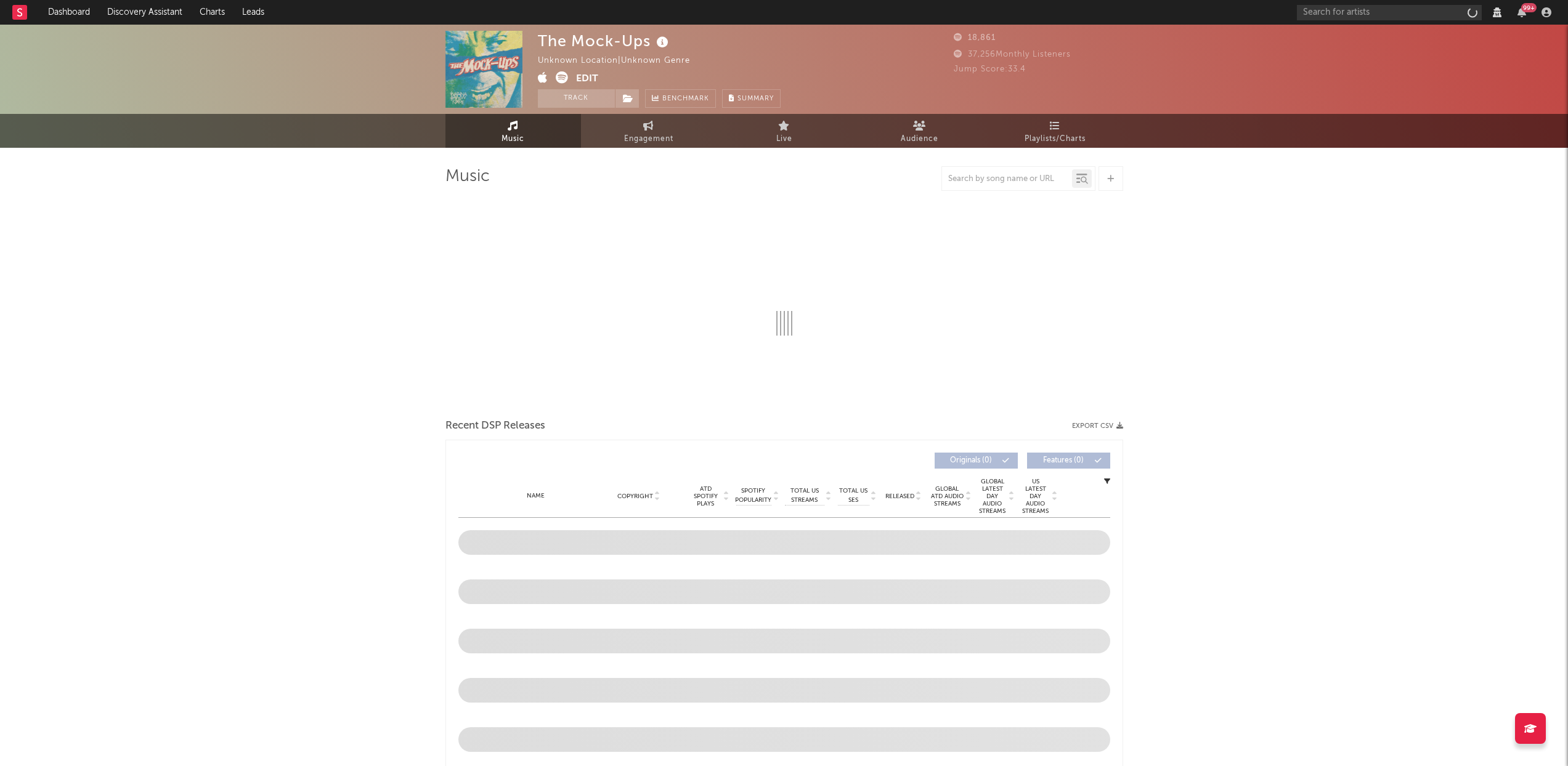
select select "View all"
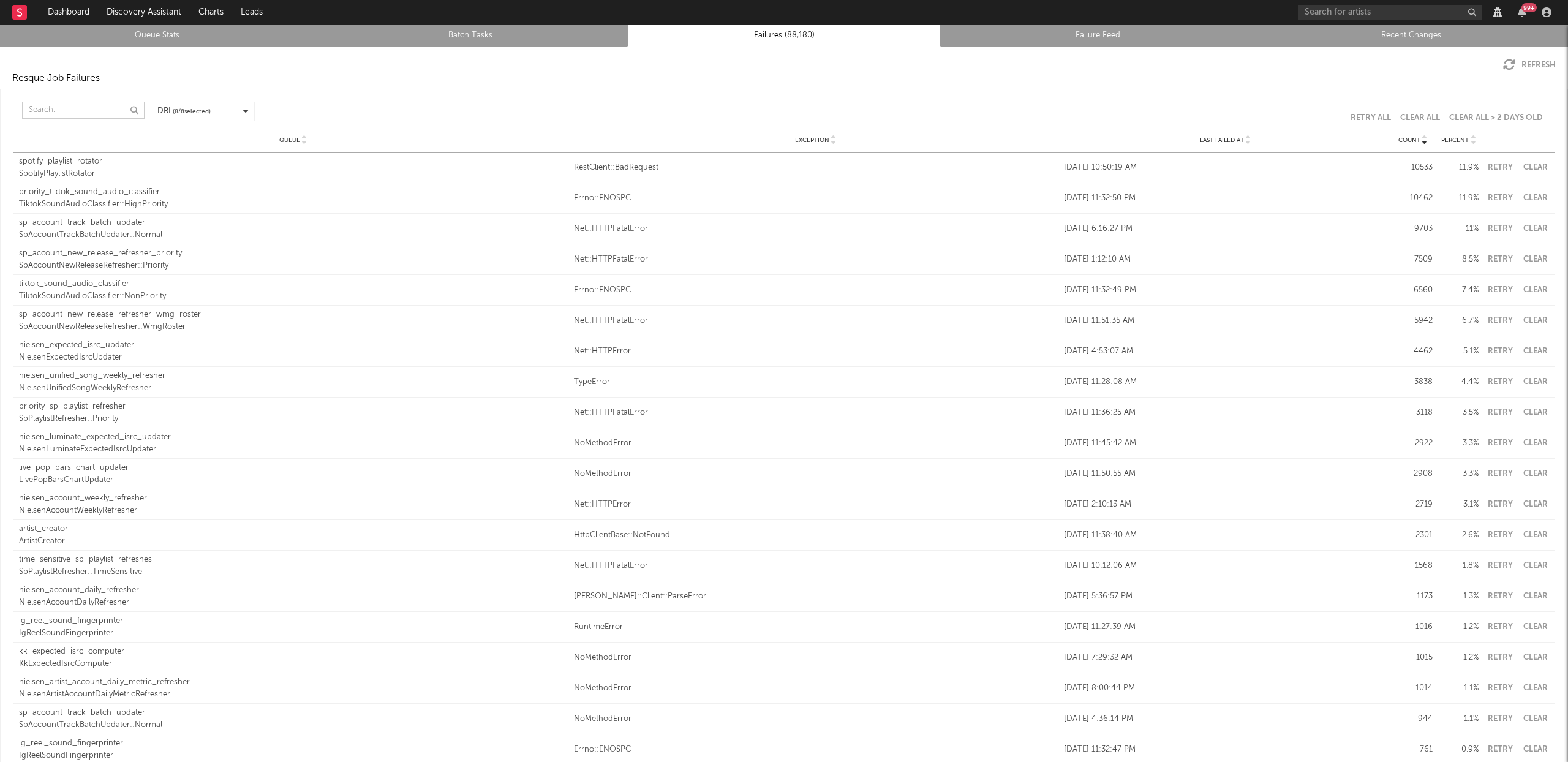
click at [60, 108] on input "text" at bounding box center [83, 110] width 122 height 17
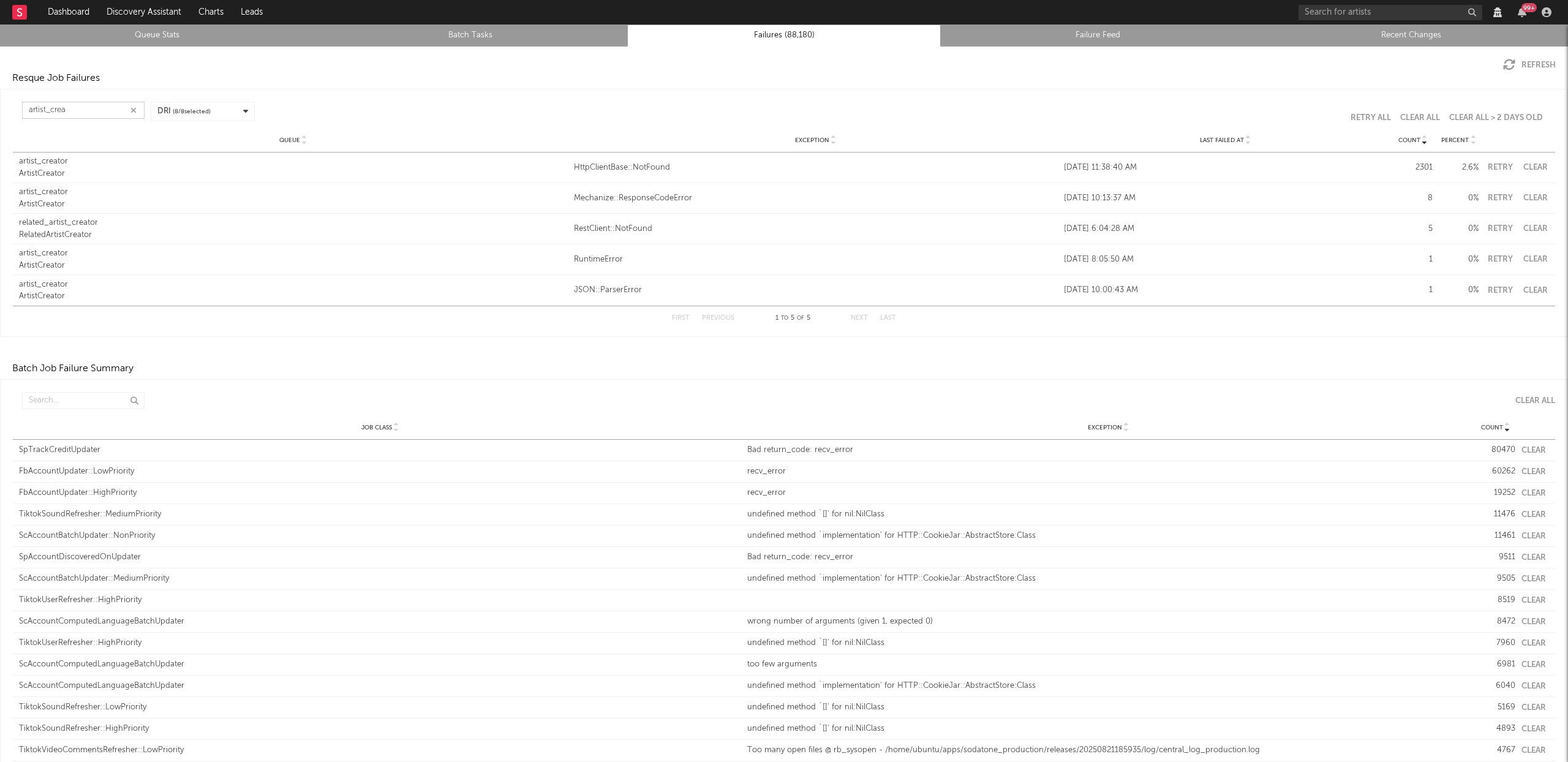
type input "artist_crea"
click at [619, 164] on div "HttpClientBase::NotFound" at bounding box center [816, 168] width 484 height 12
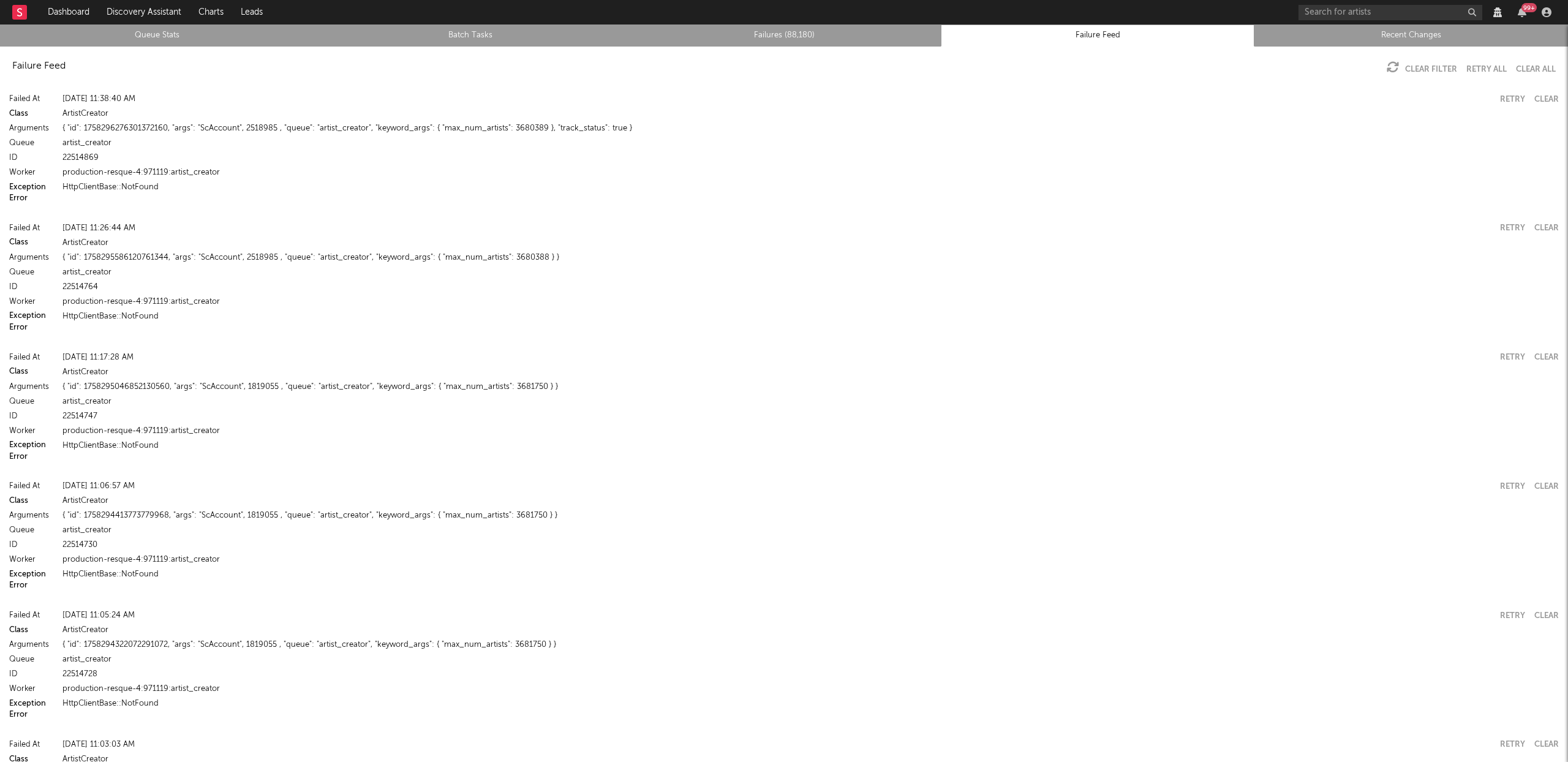
click at [95, 184] on div "HttpClientBase::NotFound" at bounding box center [810, 187] width 1497 height 15
click at [2, 192] on div "Failed At Fri Sep 19 11:38:40 AM Retry Clear Class ArtistCreator Arguments { "i…" at bounding box center [784, 148] width 1568 height 123
click at [17, 195] on button "Error" at bounding box center [18, 198] width 18 height 8
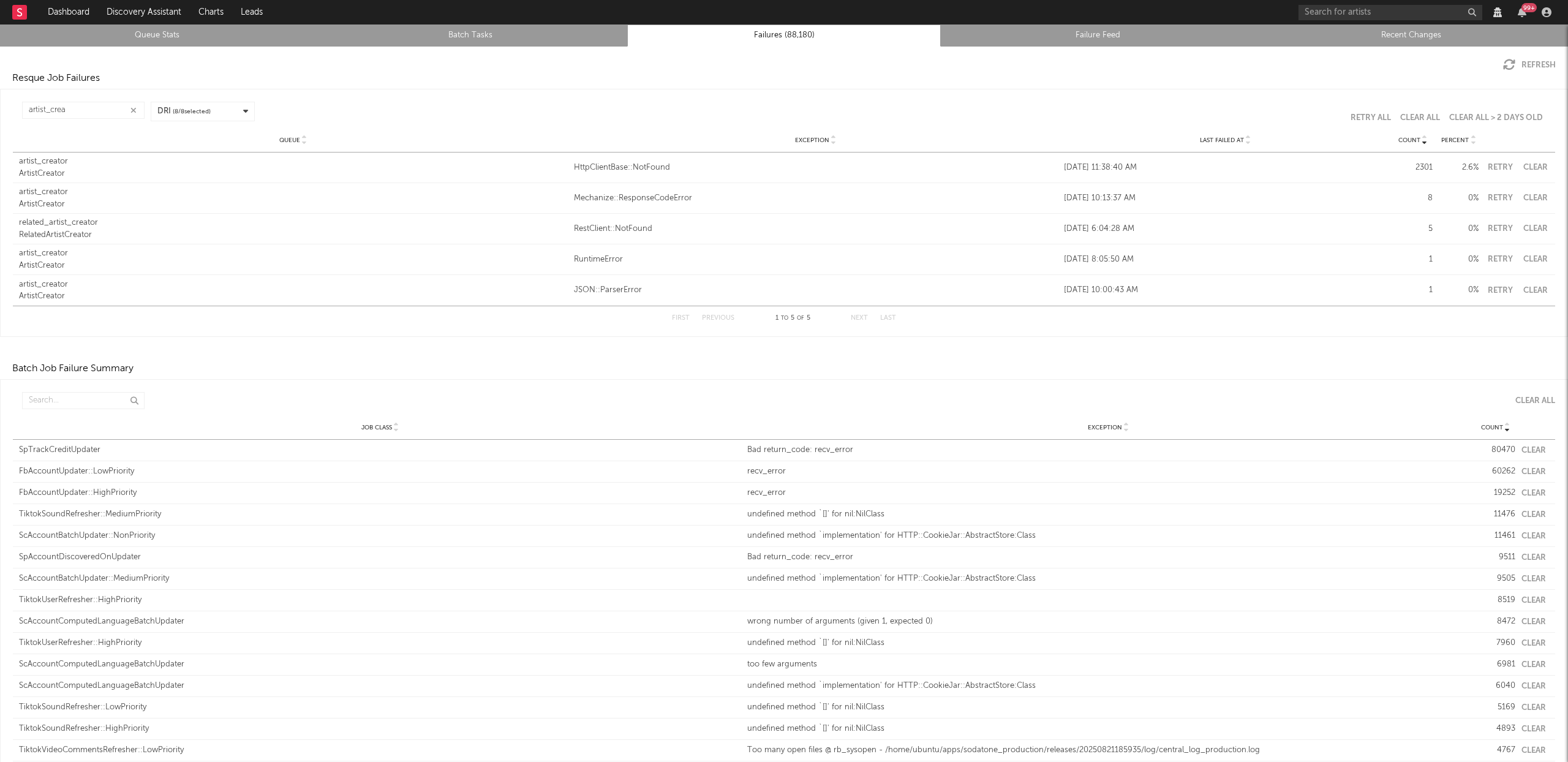
click at [57, 169] on div "ArtistCreator" at bounding box center [294, 174] width 549 height 12
click at [136, 109] on button "button" at bounding box center [133, 110] width 10 height 11
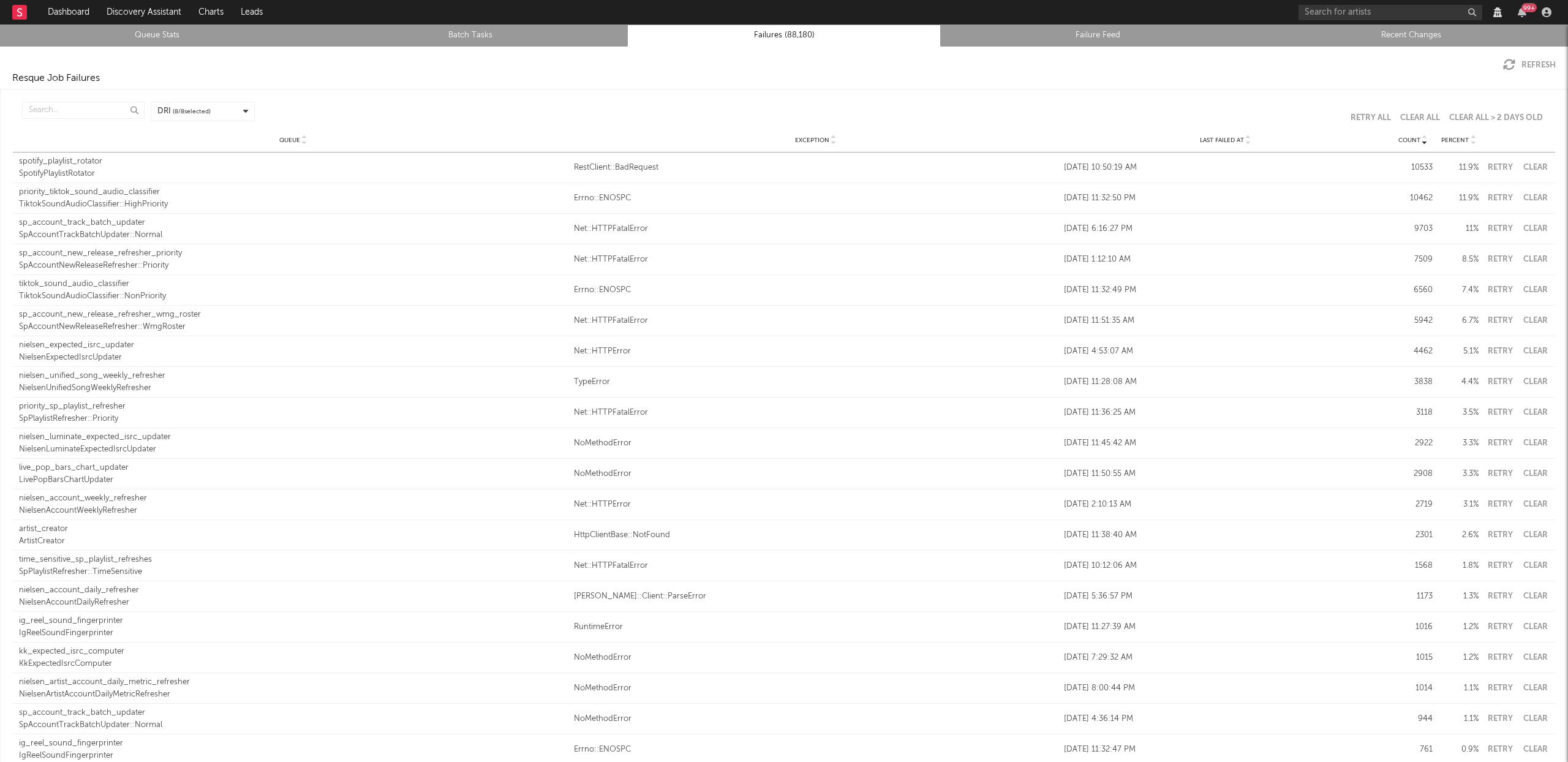
click at [1525, 169] on button "Clear" at bounding box center [1536, 167] width 28 height 8
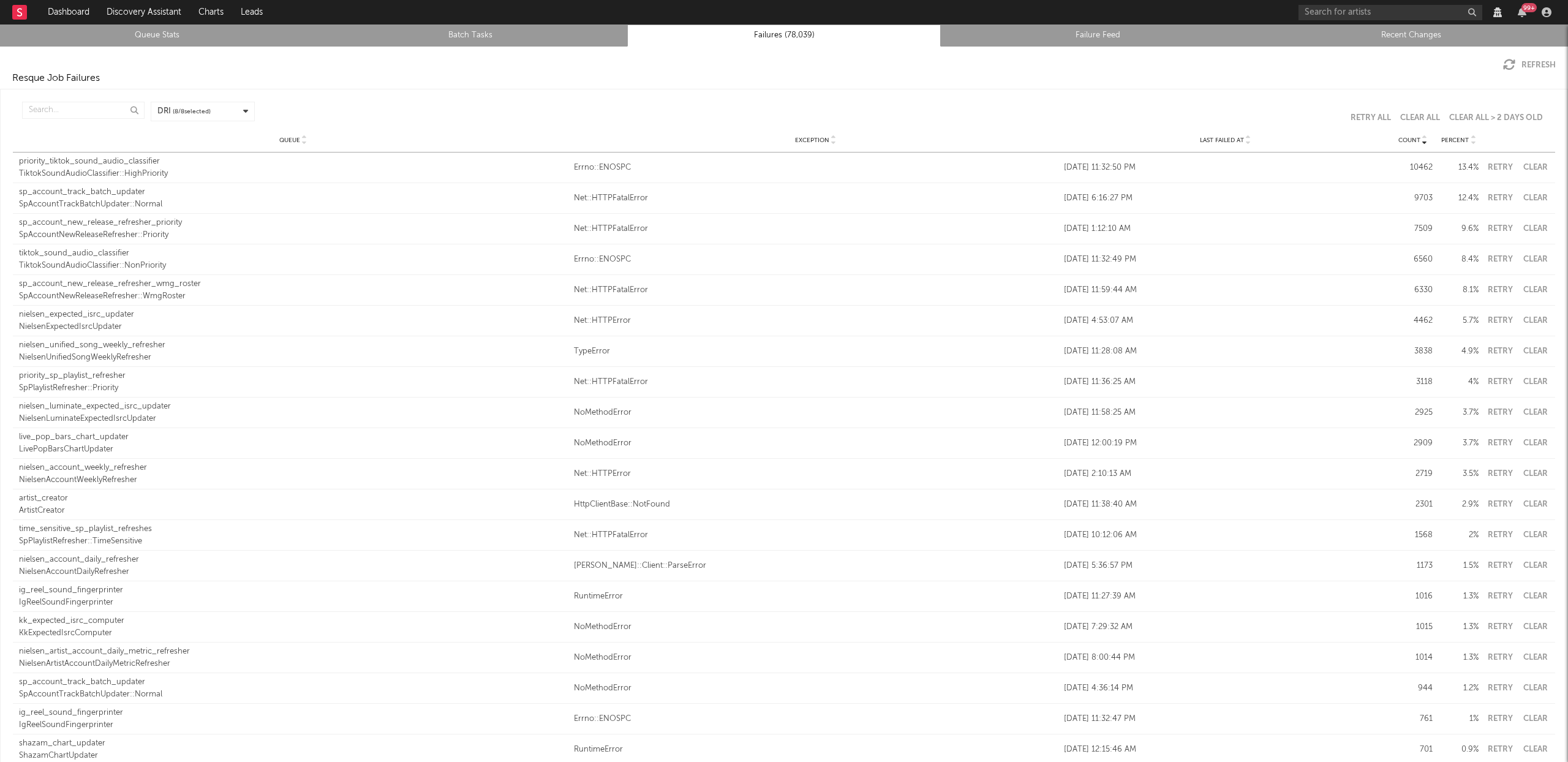
scroll to position [7, 0]
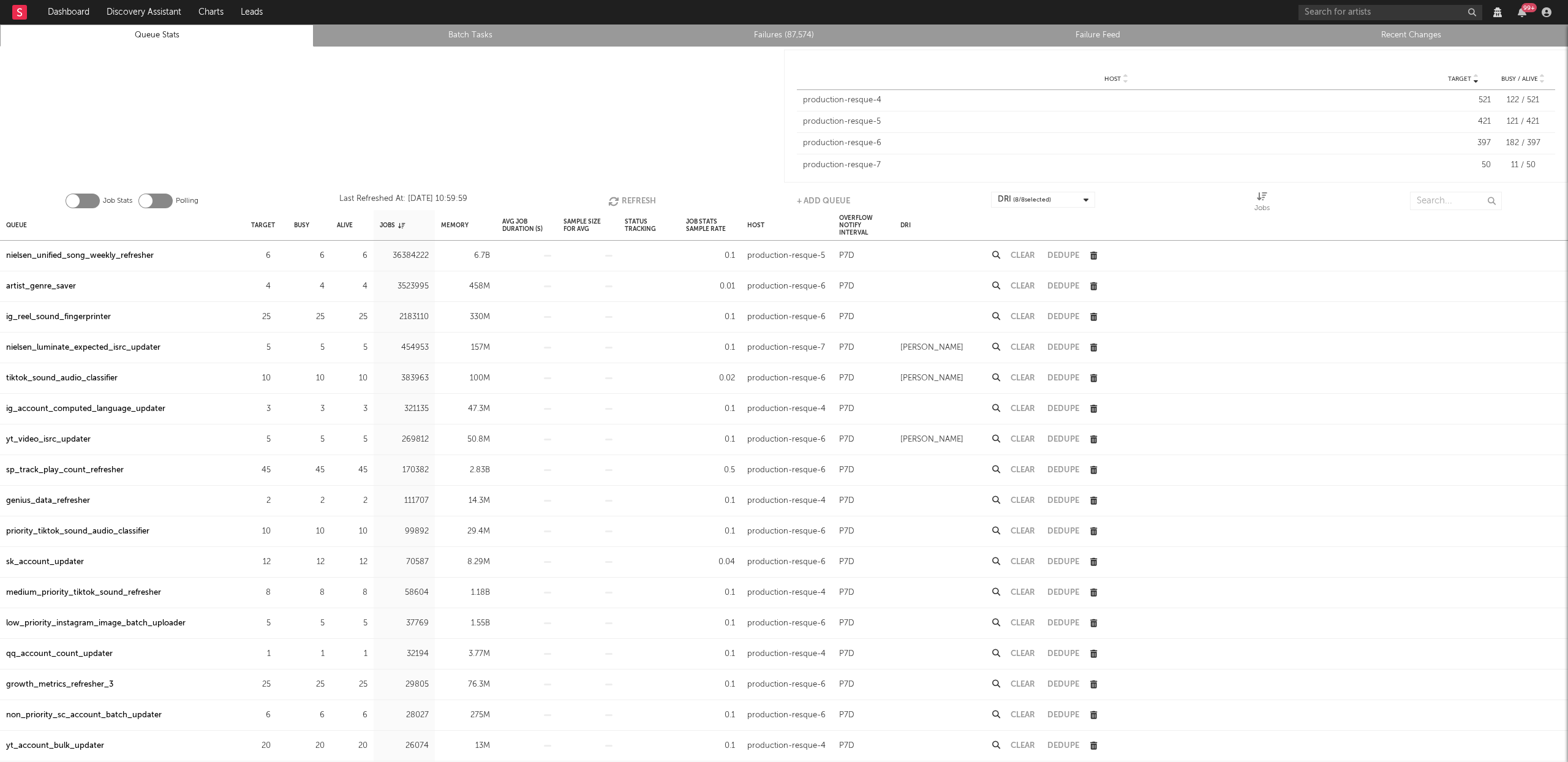
click at [643, 198] on button "Refresh" at bounding box center [632, 201] width 48 height 18
click at [1432, 207] on input "text" at bounding box center [1456, 201] width 92 height 18
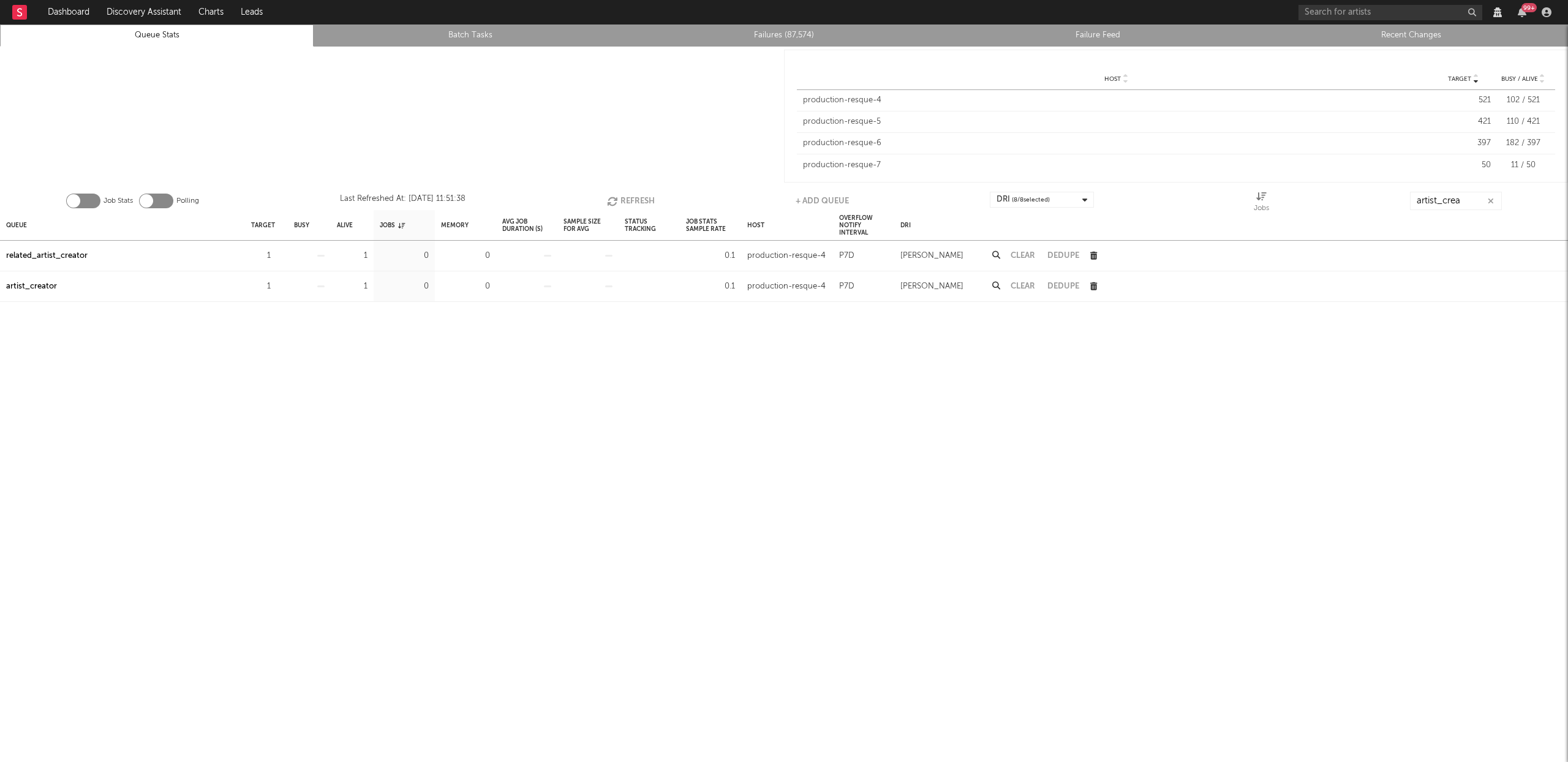
click at [16, 284] on div "artist_creator" at bounding box center [31, 287] width 51 height 15
click at [42, 286] on div "artist_creator" at bounding box center [31, 287] width 51 height 15
click at [67, 254] on div "related_artist_creator" at bounding box center [47, 255] width 82 height 15
click at [22, 286] on div "artist_creator" at bounding box center [31, 287] width 51 height 15
click at [1443, 202] on input "artist_crea" at bounding box center [1456, 201] width 92 height 18
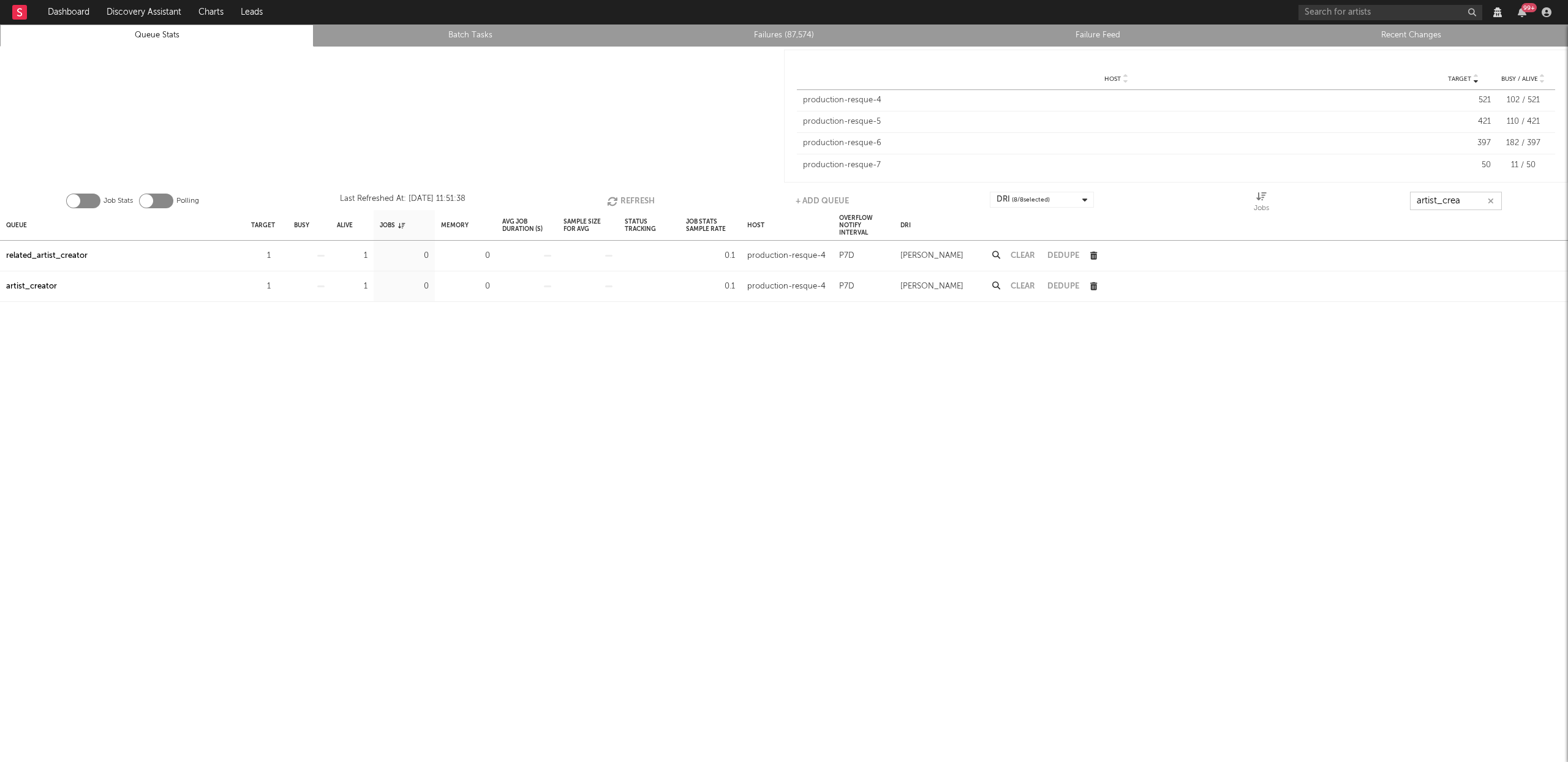
click at [1443, 202] on input "artist_crea" at bounding box center [1456, 201] width 92 height 18
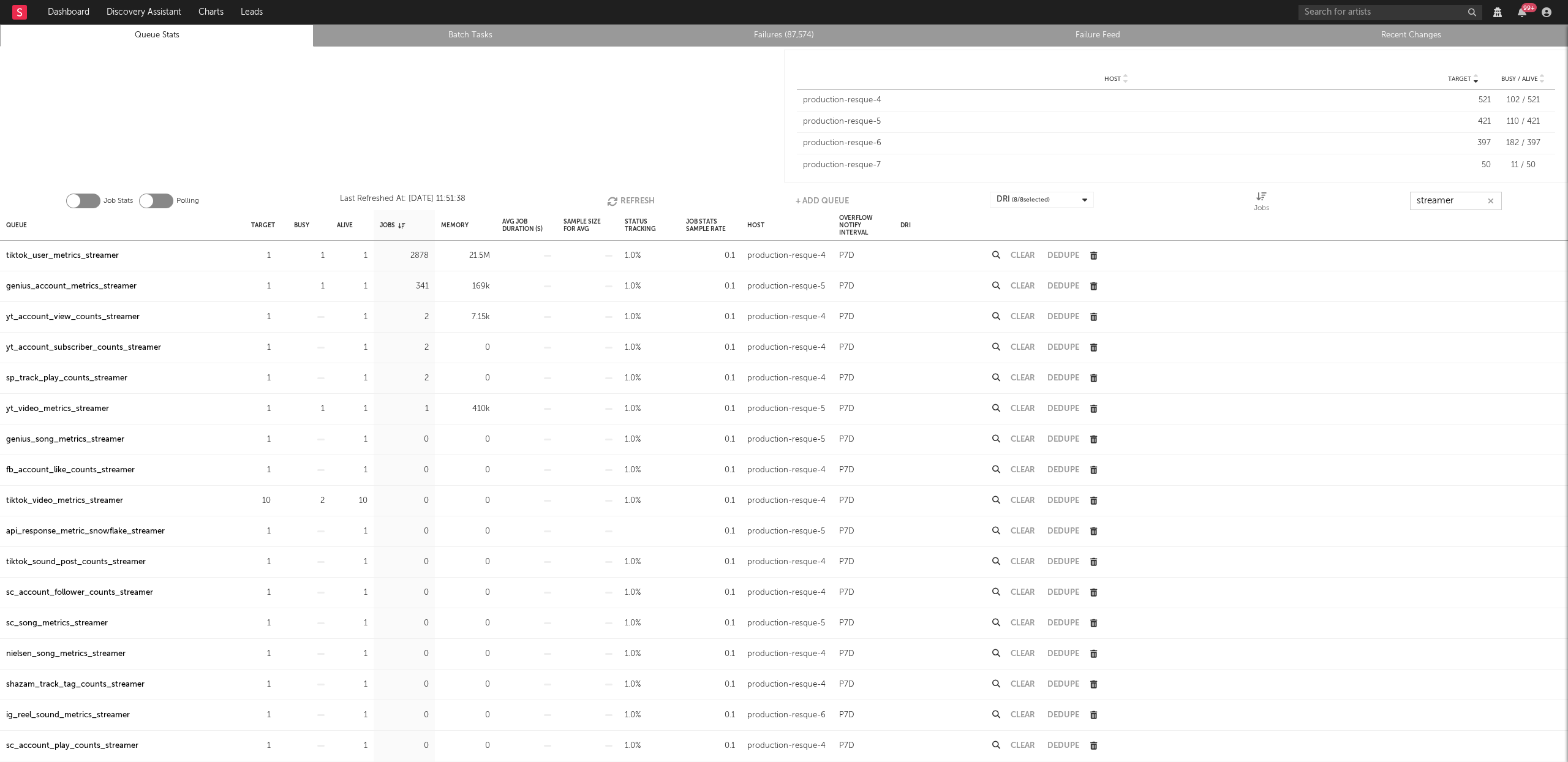
click at [616, 202] on icon "button" at bounding box center [614, 202] width 14 height 10
type input "streamer"
click at [619, 204] on icon "button" at bounding box center [615, 202] width 14 height 10
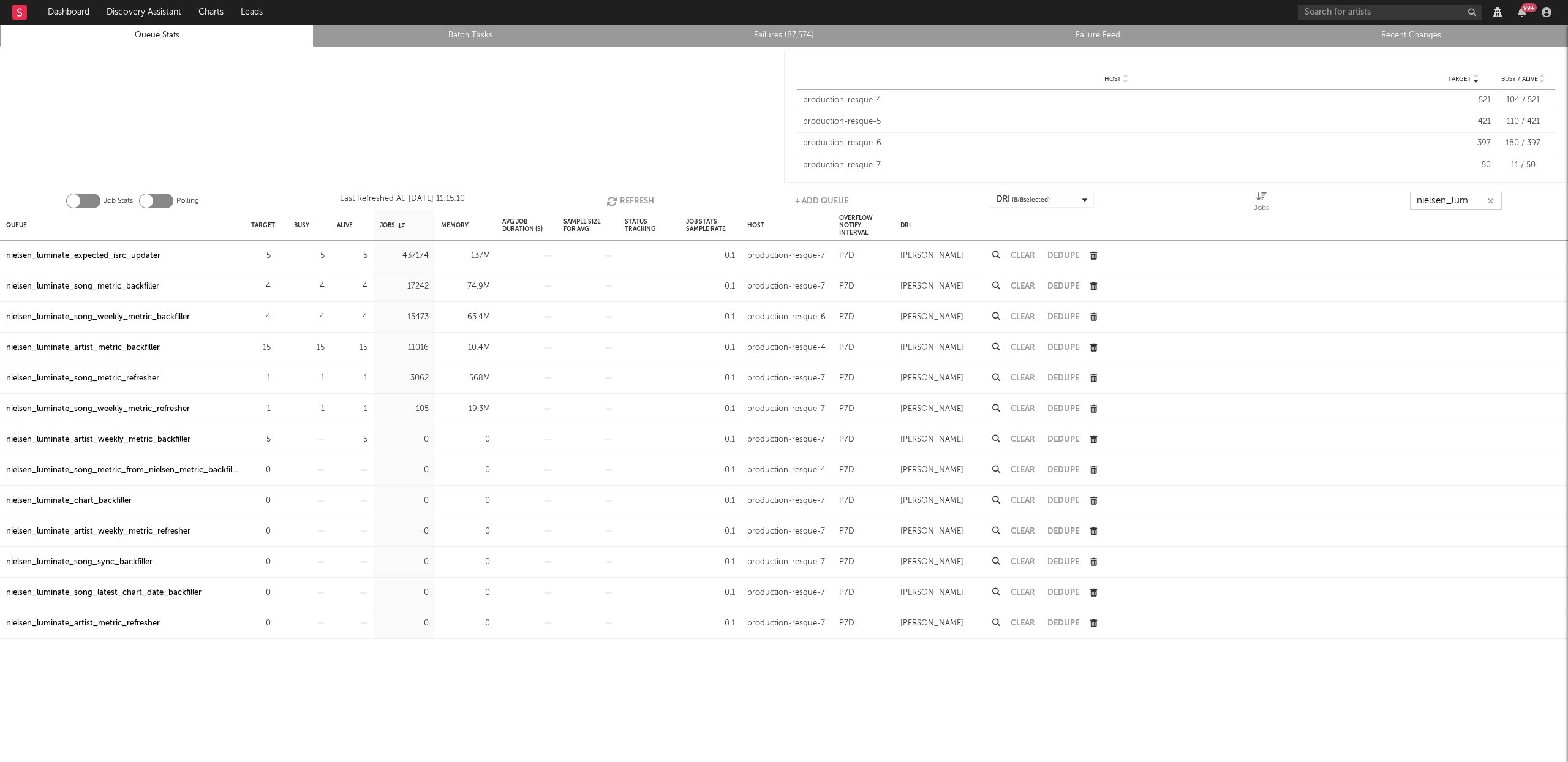
click at [1466, 198] on input "nielsen_lum" at bounding box center [1456, 201] width 92 height 18
click at [629, 204] on button "Refresh" at bounding box center [630, 201] width 48 height 18
type input "nielsen_luminate"
click at [153, 410] on div "nielsen_luminate_song_weekly_metric_refresher" at bounding box center [98, 409] width 184 height 15
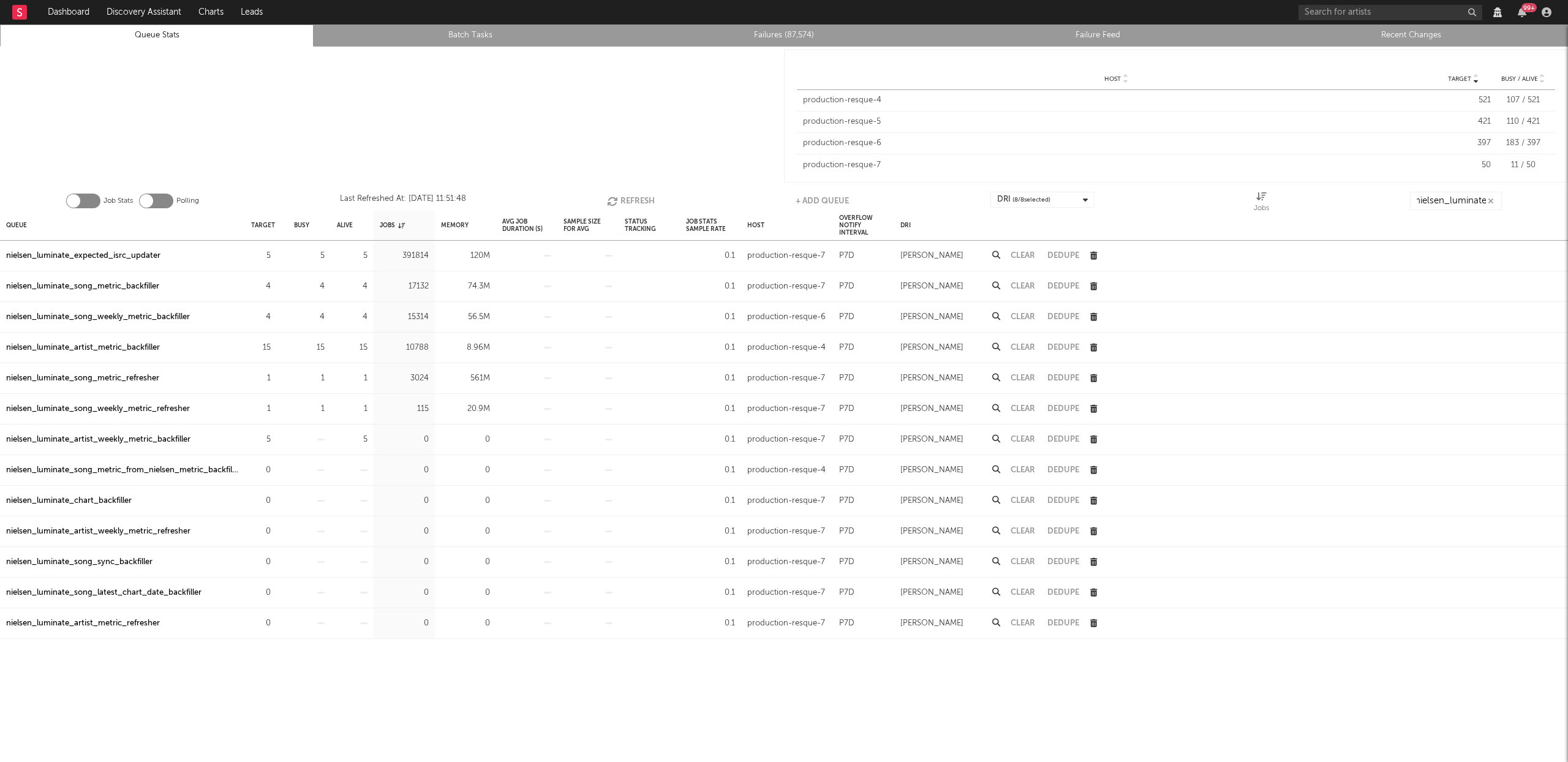
scroll to position [0, 0]
click at [638, 198] on button "Refresh" at bounding box center [631, 201] width 48 height 18
click at [134, 381] on div "nielsen_luminate_song_metric_refresher" at bounding box center [83, 378] width 153 height 15
click at [627, 205] on button "Refresh" at bounding box center [631, 201] width 48 height 18
click at [629, 196] on button "Refresh" at bounding box center [632, 201] width 48 height 18
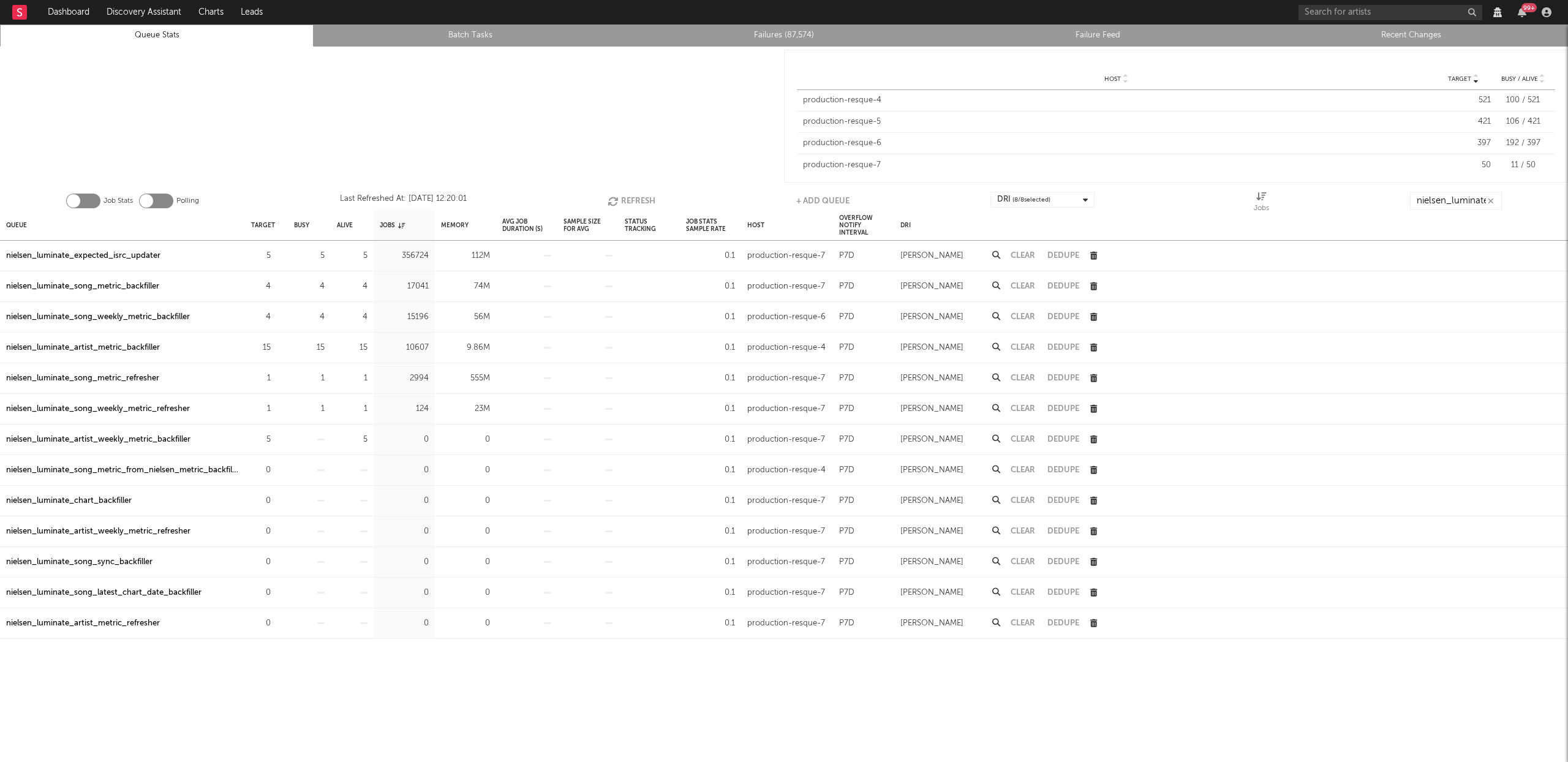
click at [619, 198] on icon "button" at bounding box center [615, 202] width 14 height 10
click at [624, 202] on button "Refresh" at bounding box center [632, 201] width 48 height 18
click at [624, 201] on button "Refresh" at bounding box center [631, 201] width 48 height 18
click at [624, 201] on button "Refresh" at bounding box center [632, 201] width 48 height 18
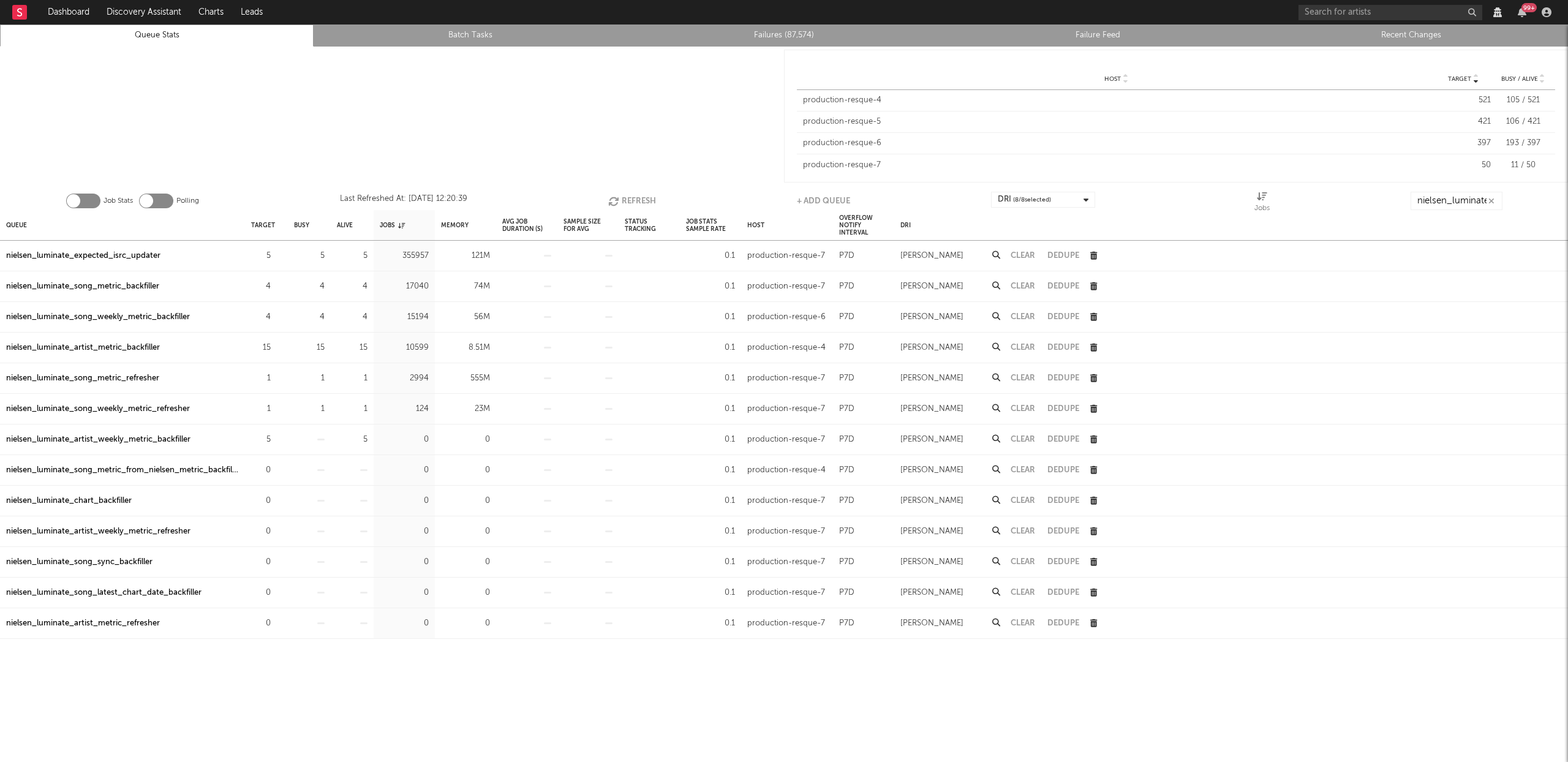
click at [639, 200] on button "Refresh" at bounding box center [632, 201] width 48 height 18
click at [628, 202] on button "Refresh" at bounding box center [631, 201] width 48 height 18
click at [627, 202] on button "Refresh" at bounding box center [632, 201] width 48 height 18
click at [153, 255] on div "nielsen_luminate_expected_isrc_updater" at bounding box center [83, 255] width 155 height 15
click at [641, 198] on button "Refresh" at bounding box center [632, 201] width 48 height 18
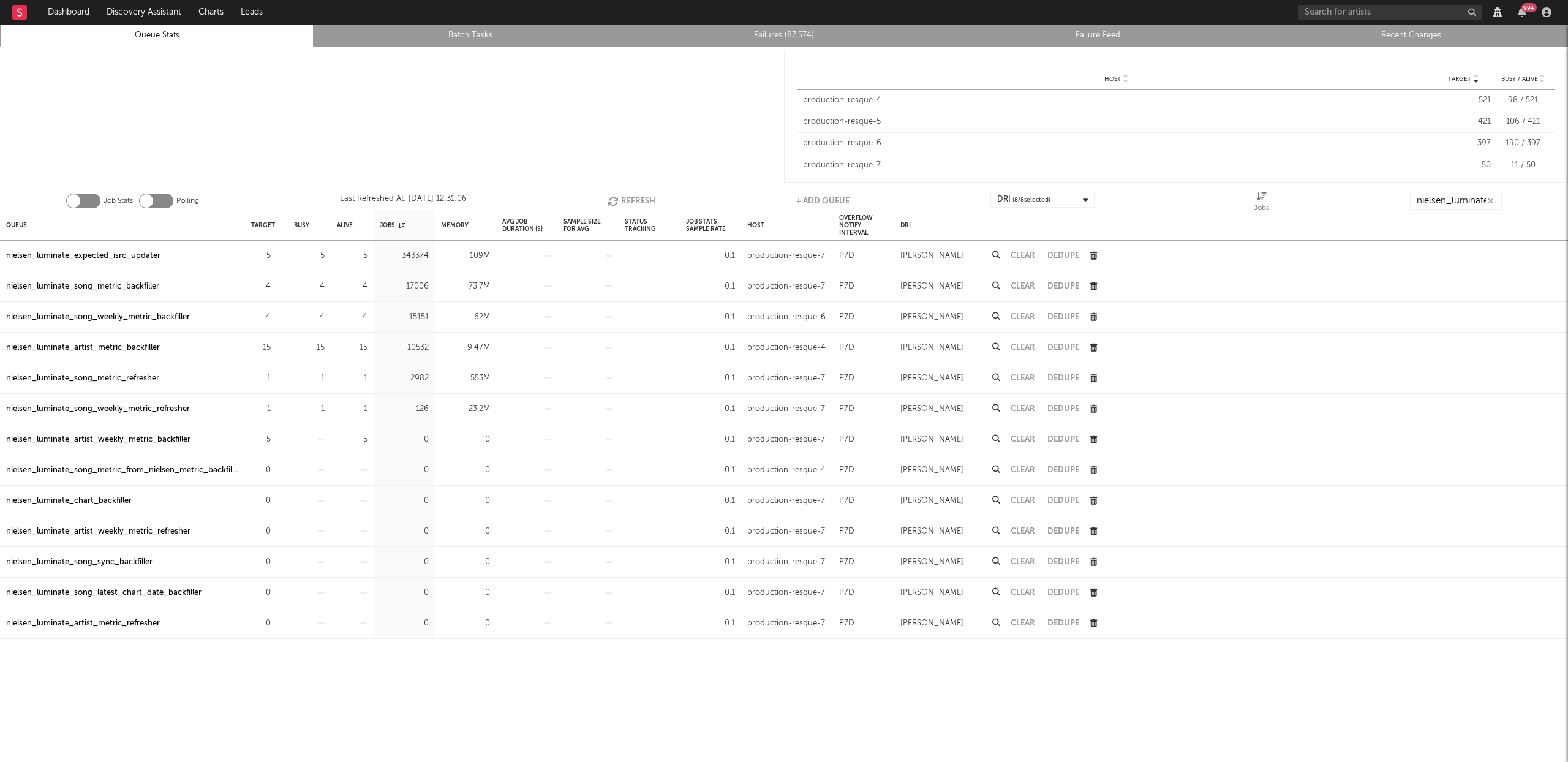
click at [613, 199] on icon "button" at bounding box center [615, 202] width 14 height 10
click at [103, 253] on div "nielsen_luminate_expected_isrc_updater" at bounding box center [83, 255] width 155 height 15
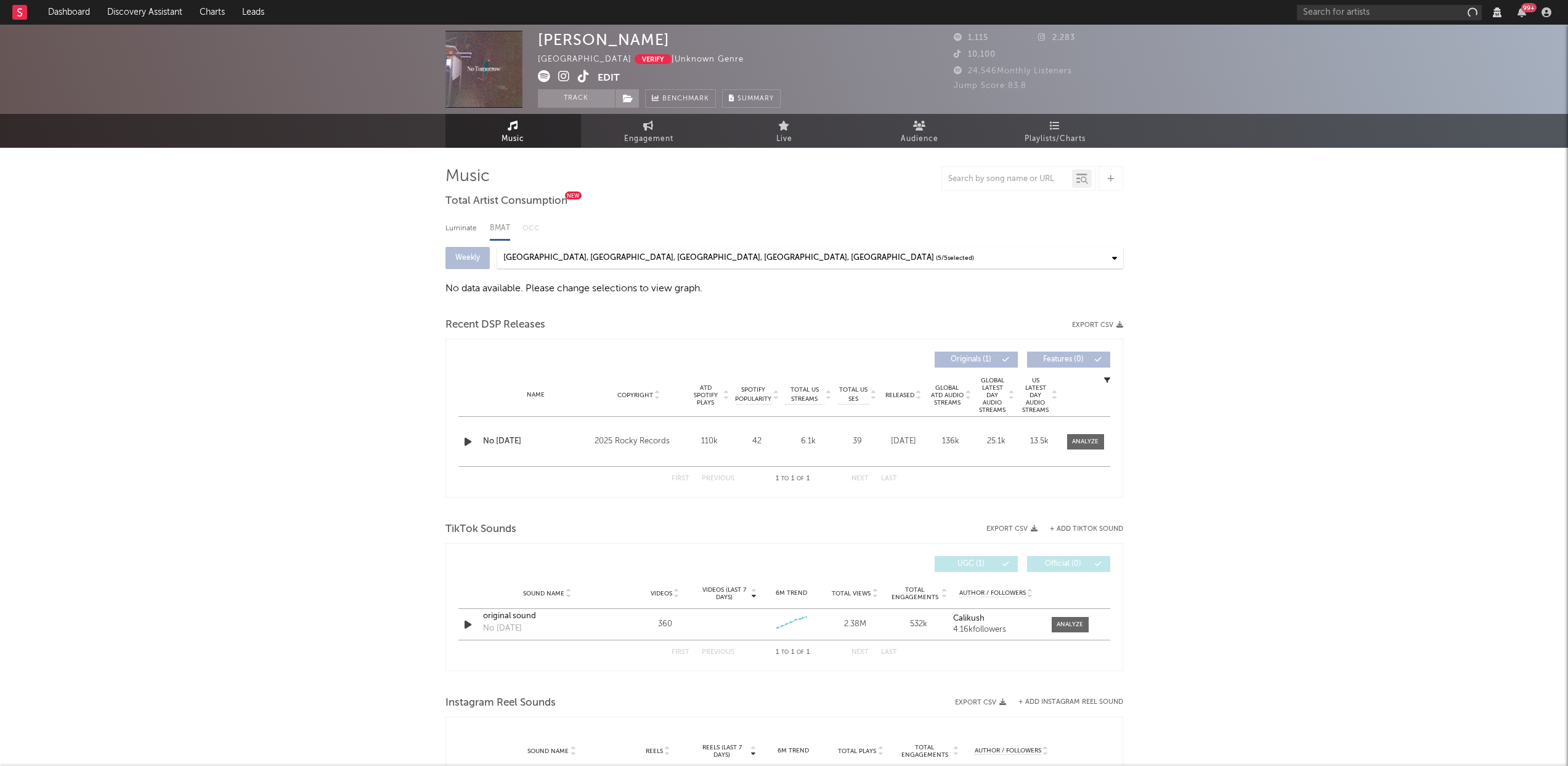
select select "View all"
click at [522, 442] on div "No Tomorrow" at bounding box center [535, 442] width 106 height 12
click at [464, 442] on icon "button" at bounding box center [467, 442] width 13 height 16
click at [464, 442] on icon "button" at bounding box center [466, 442] width 11 height 16
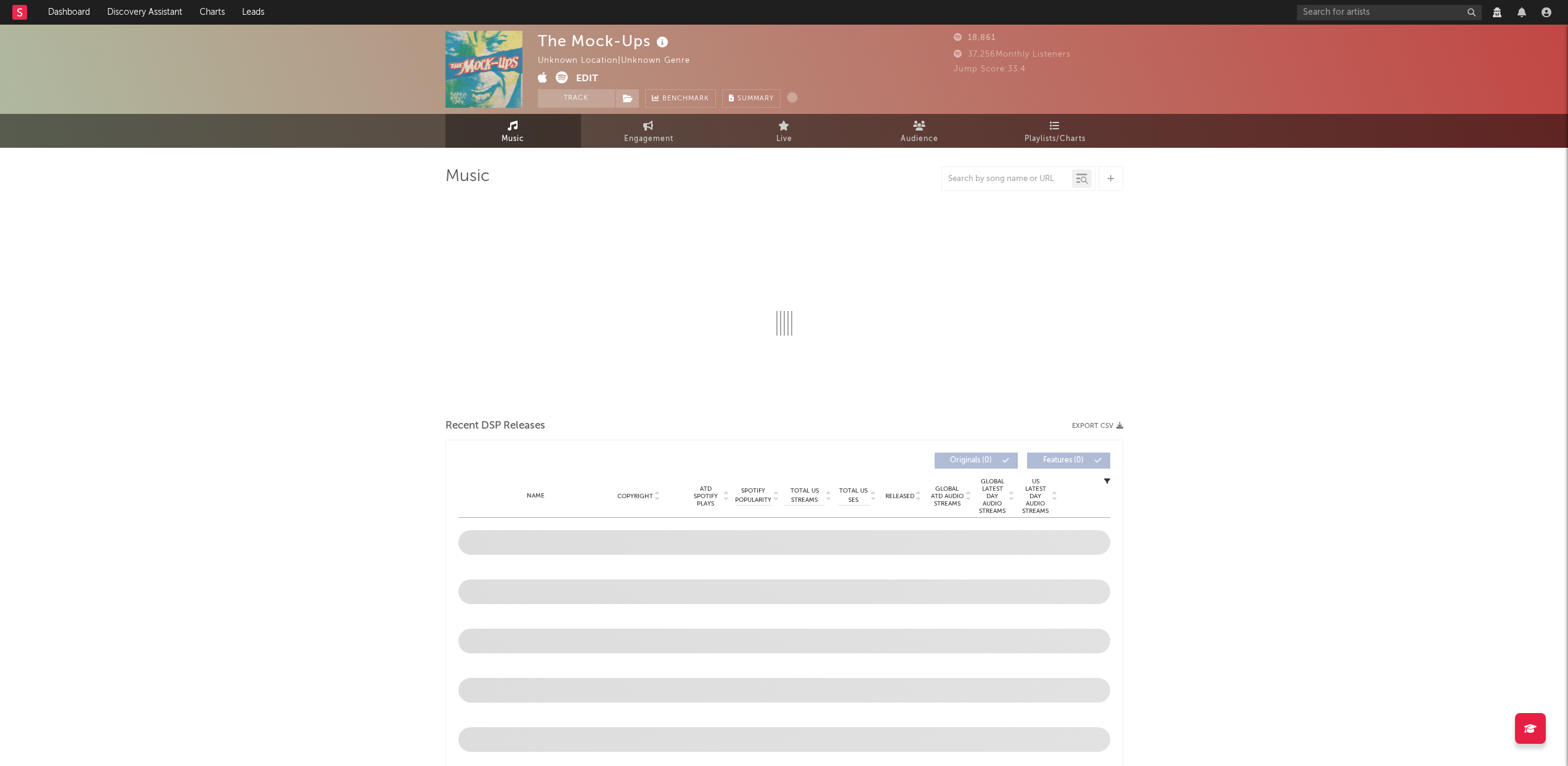
select select "View all"
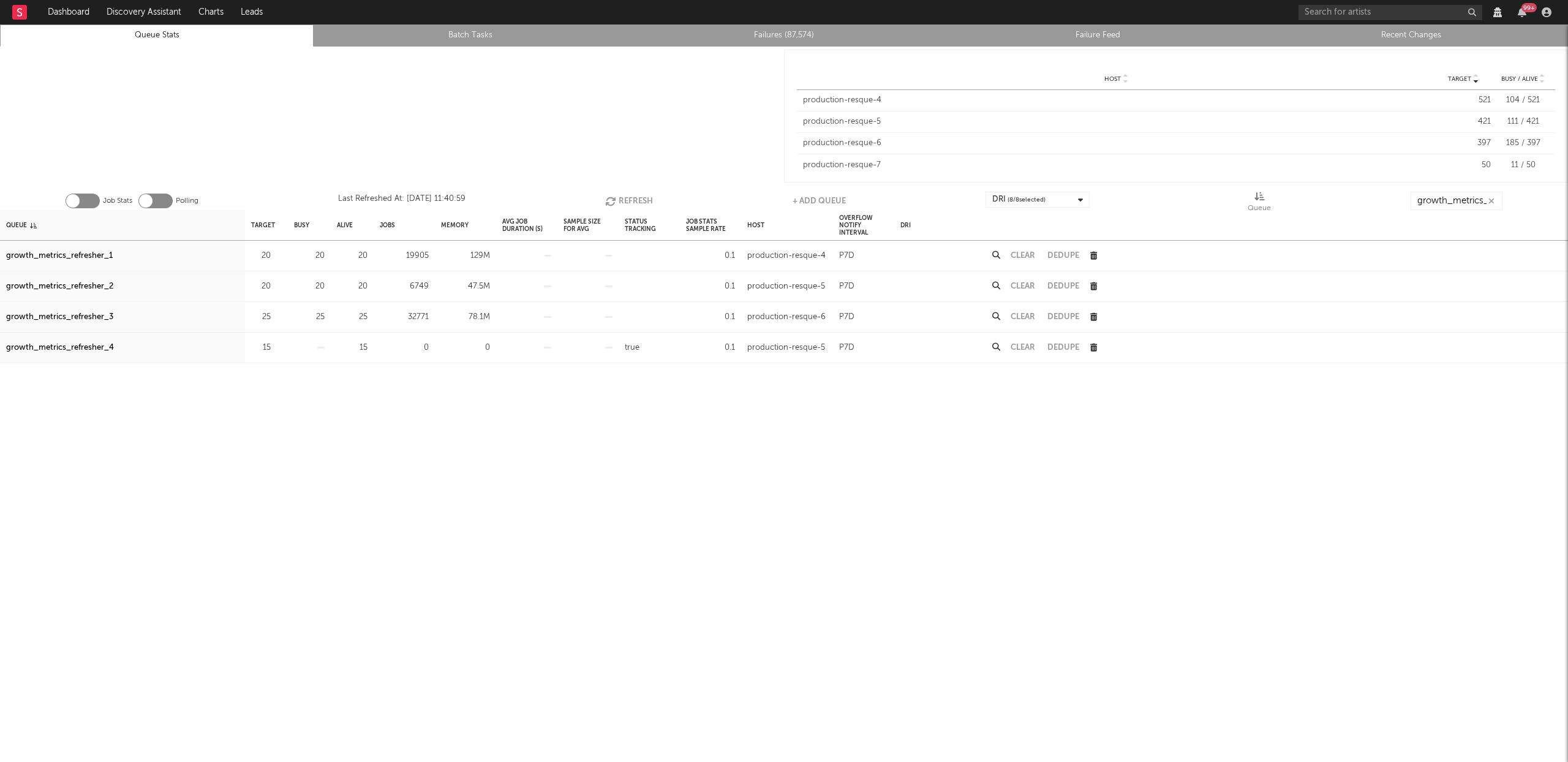
click at [610, 201] on icon "button" at bounding box center [612, 202] width 14 height 10
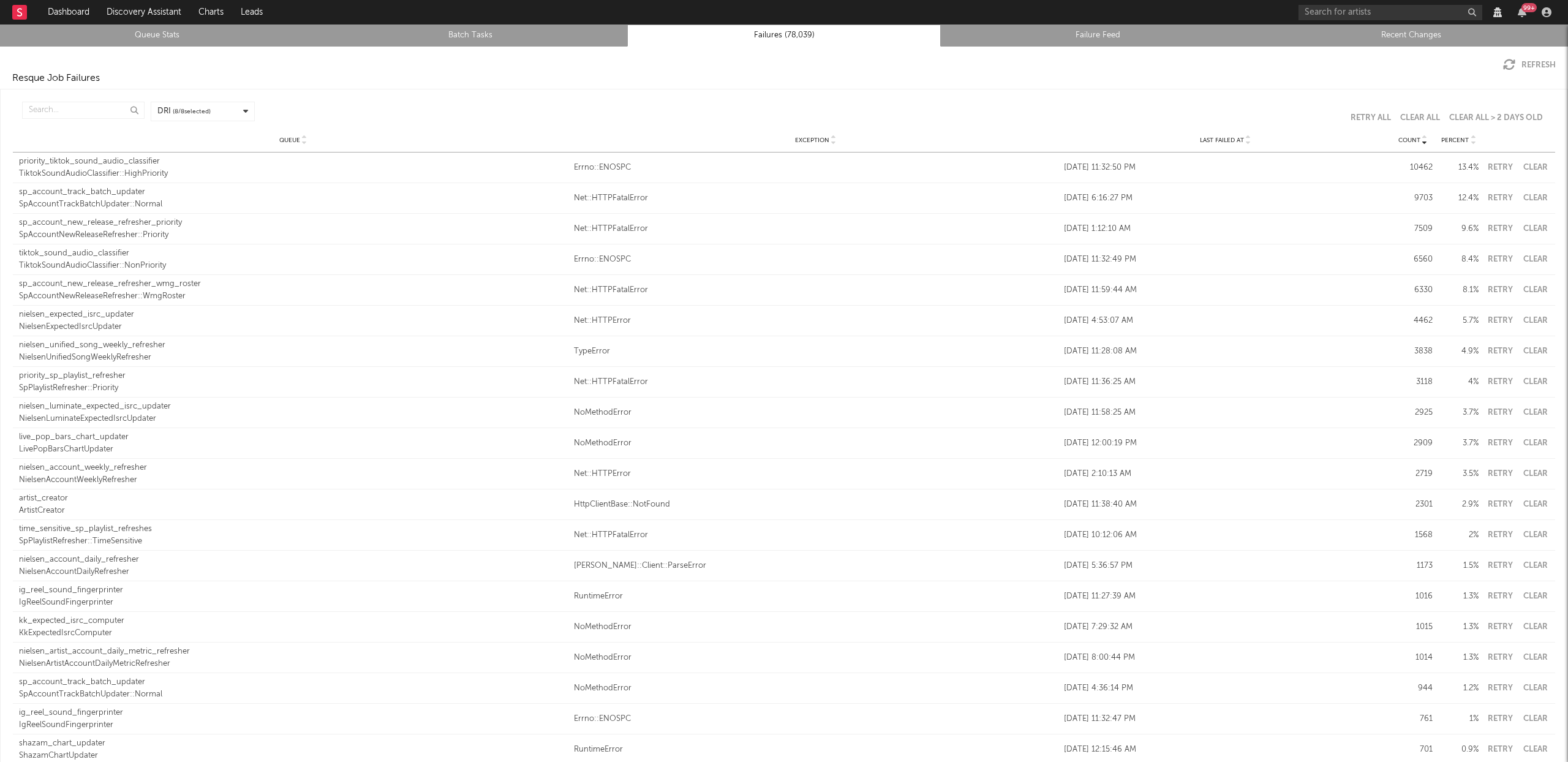
scroll to position [7, 0]
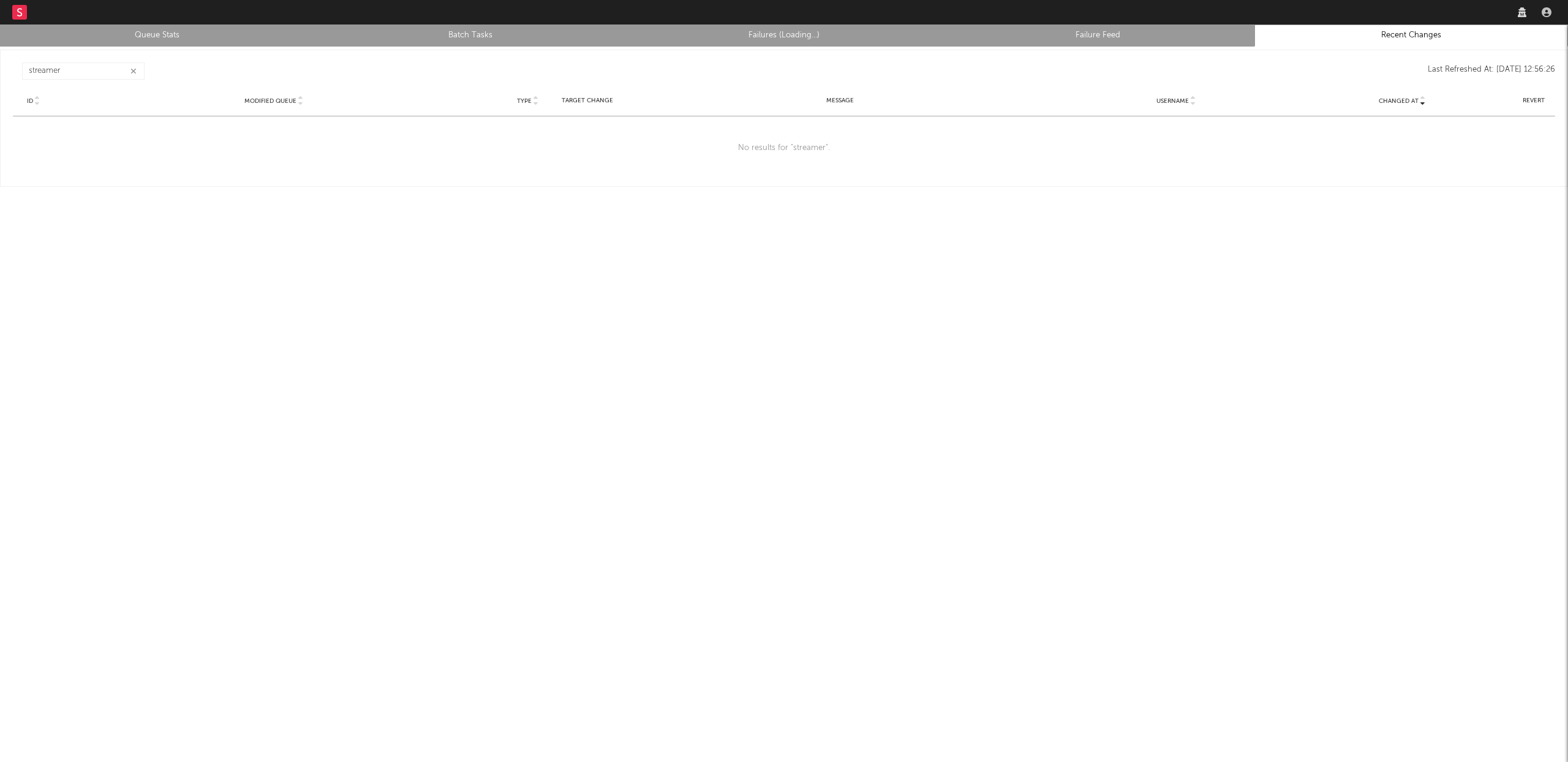
click at [136, 65] on button "button" at bounding box center [133, 70] width 10 height 11
